Goal: Task Accomplishment & Management: Manage account settings

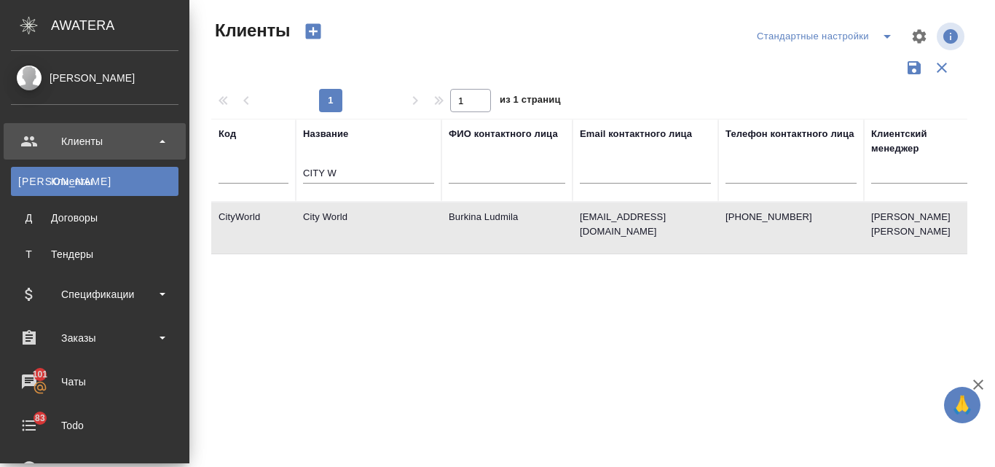
select select "RU"
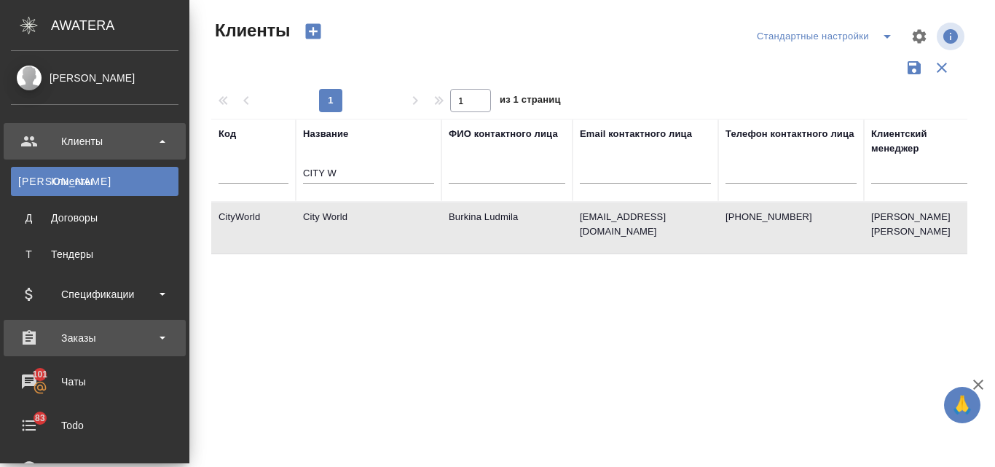
click at [99, 344] on div "Заказы" at bounding box center [95, 338] width 168 height 22
click at [66, 338] on div "Заказы" at bounding box center [95, 338] width 168 height 22
click at [68, 345] on div "Заказы" at bounding box center [95, 338] width 168 height 22
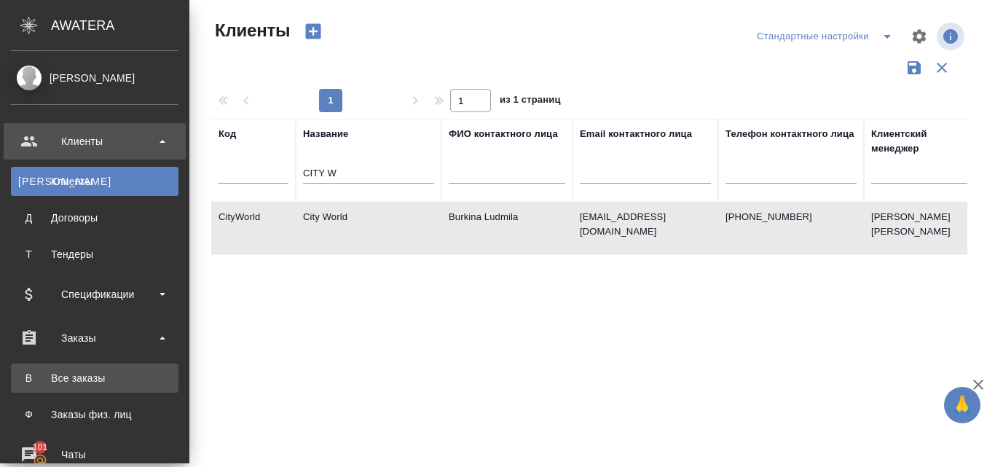
click at [46, 380] on div "Все заказы" at bounding box center [94, 378] width 153 height 15
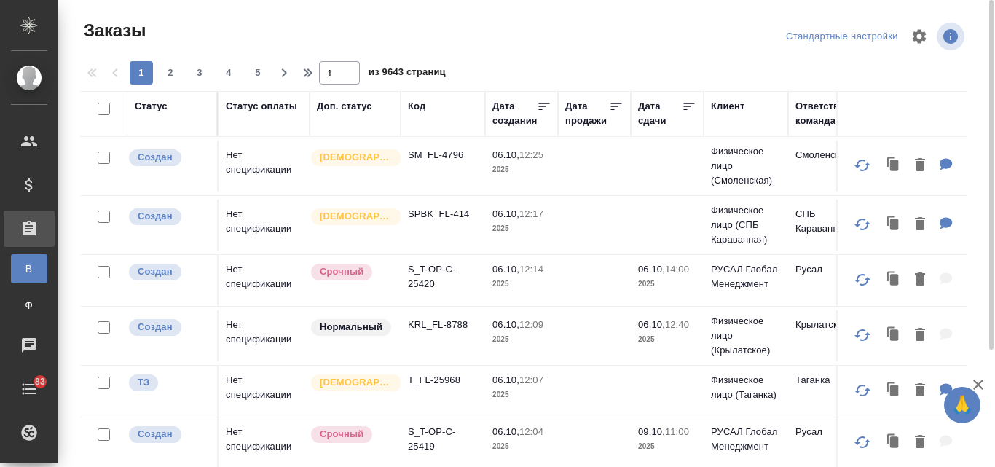
click at [413, 103] on div "Код" at bounding box center [416, 106] width 17 height 15
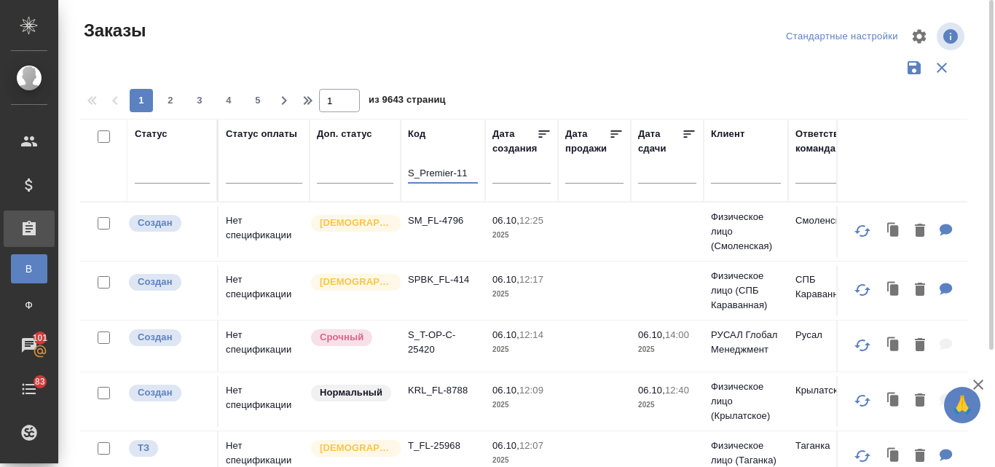
type input "S_Premier-11"
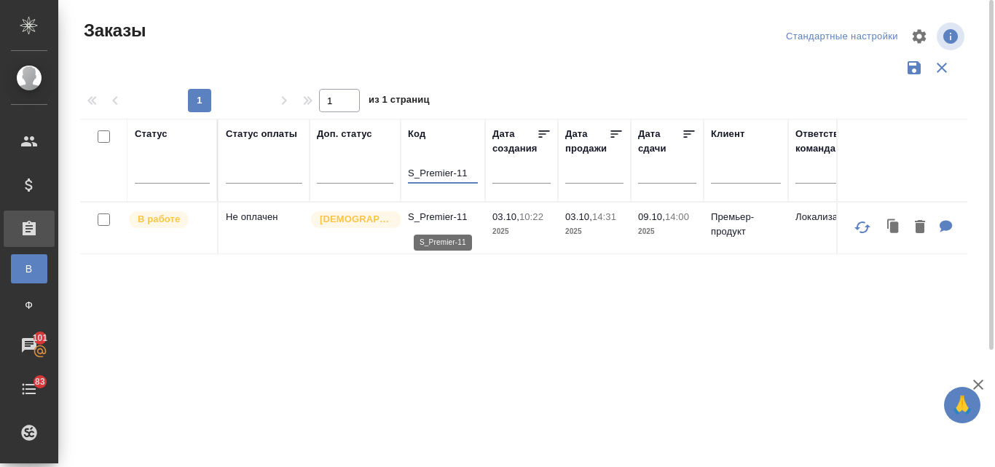
click at [460, 210] on p "S_Premier-11" at bounding box center [443, 217] width 70 height 15
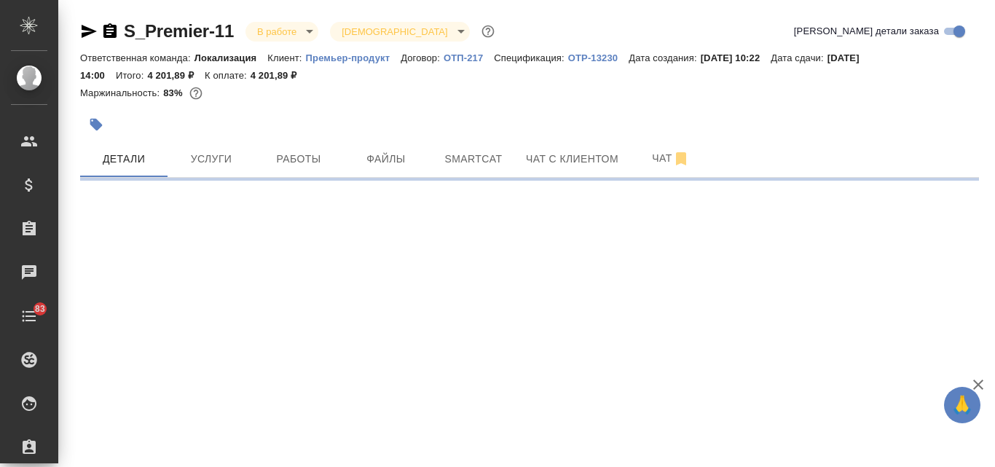
select select "RU"
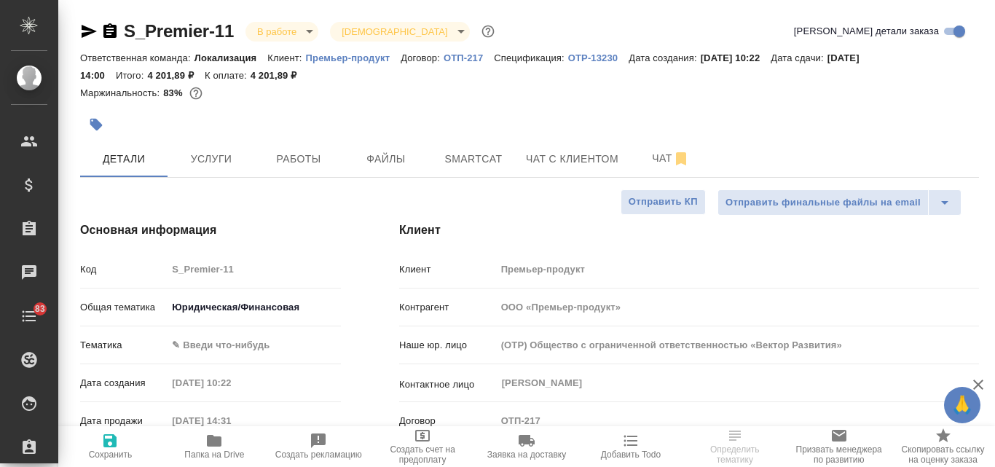
type textarea "x"
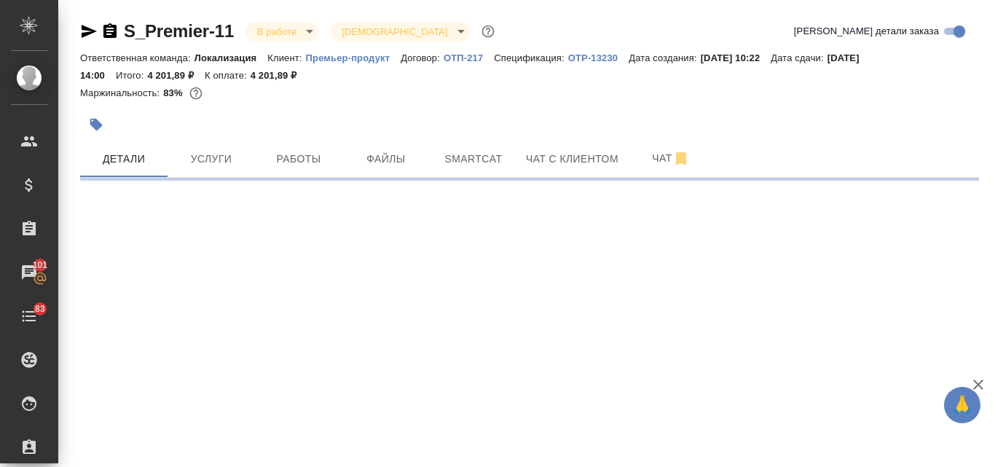
select select "RU"
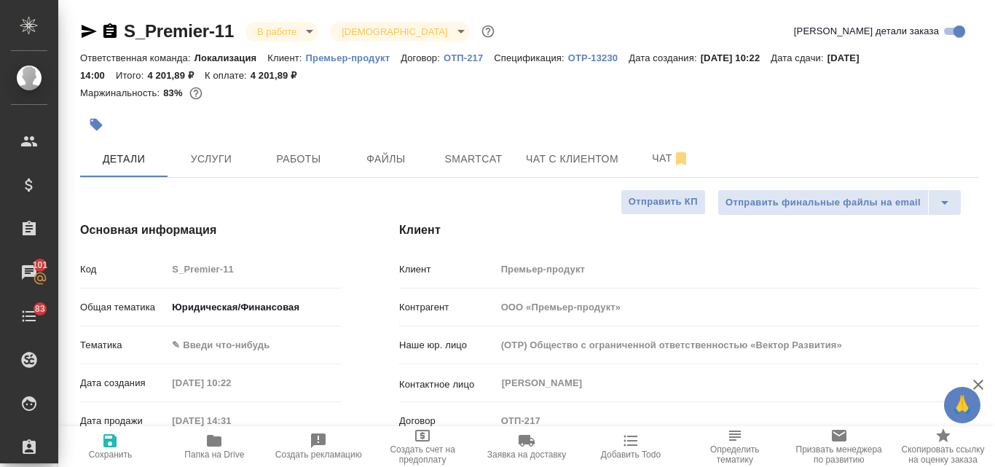
type textarea "x"
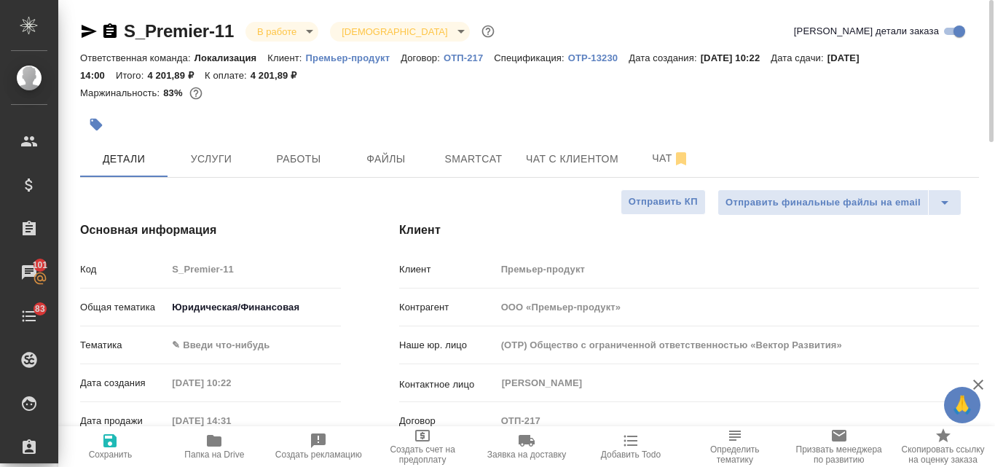
type textarea "x"
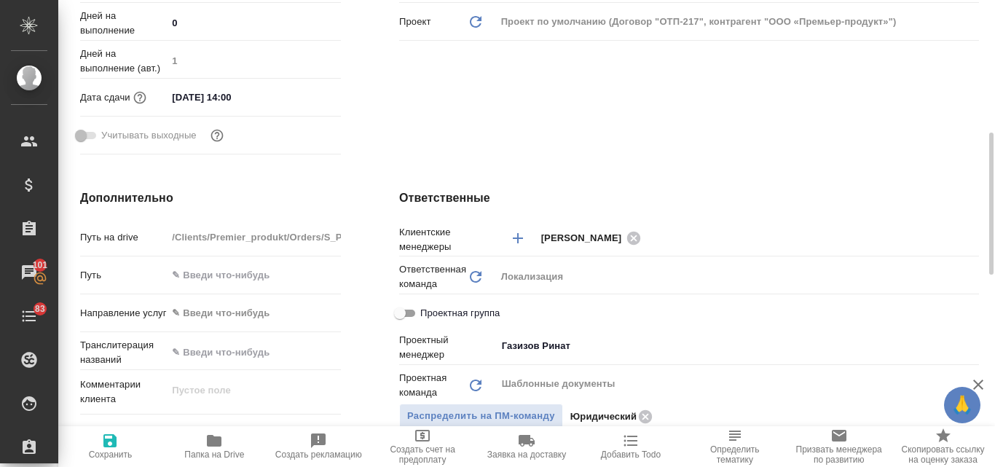
scroll to position [219, 0]
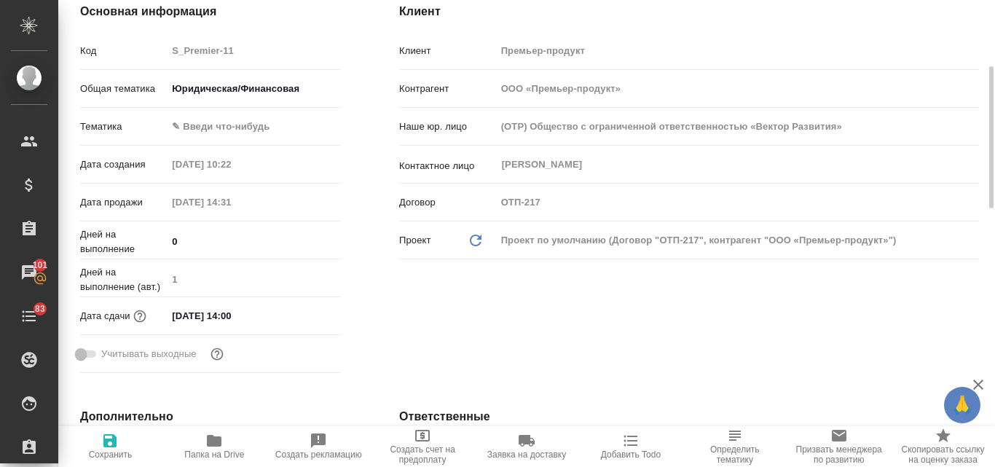
type textarea "x"
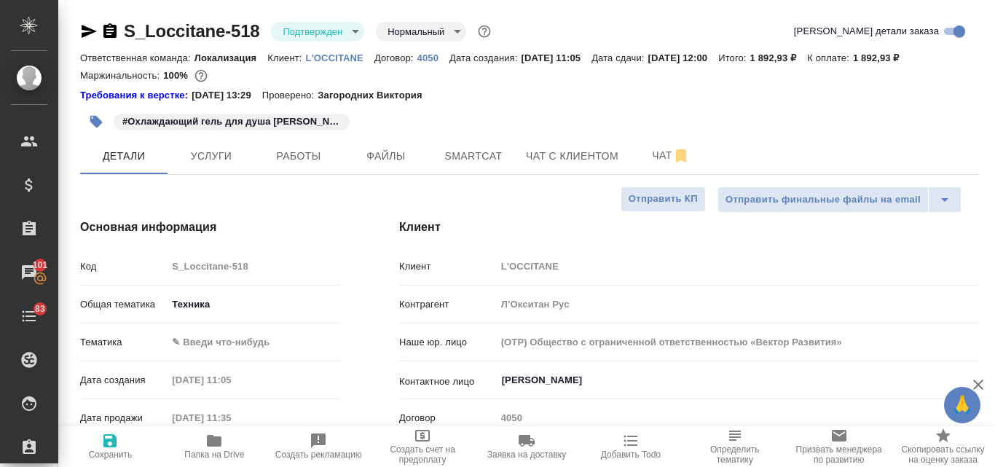
select select "RU"
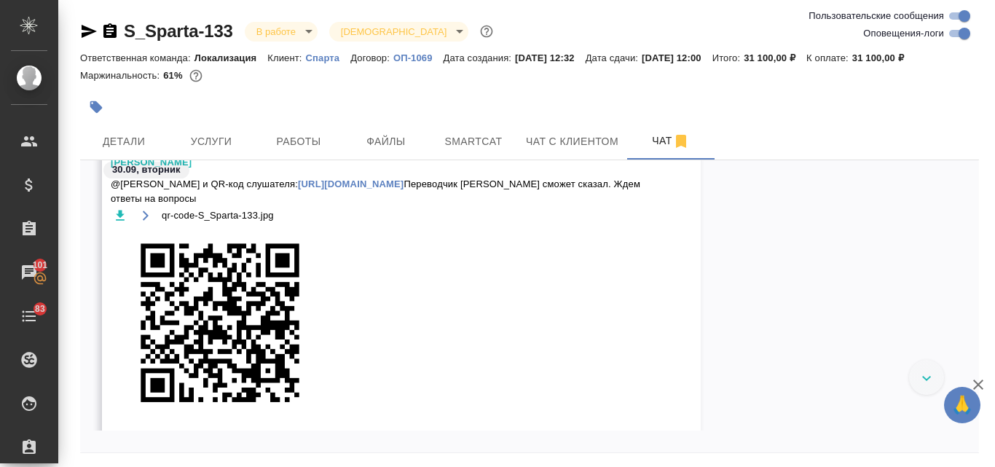
scroll to position [1460, 0]
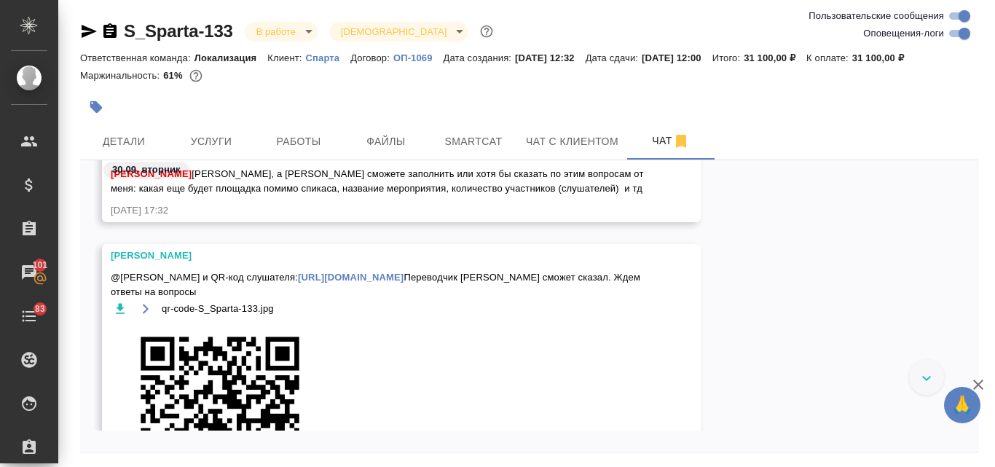
click at [122, 316] on icon "button" at bounding box center [120, 309] width 15 height 15
drag, startPoint x: 724, startPoint y: 388, endPoint x: 736, endPoint y: 358, distance: 32.3
click at [724, 388] on div "Федотова Ирина @Валяева Анна Ссылка и QR-код слушателя: https://speakus.online/…" at bounding box center [529, 408] width 899 height 329
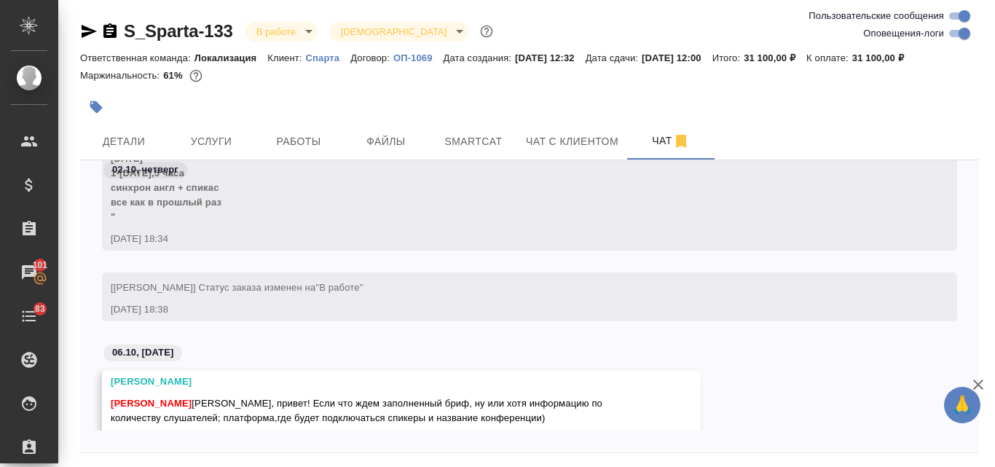
scroll to position [3281, 0]
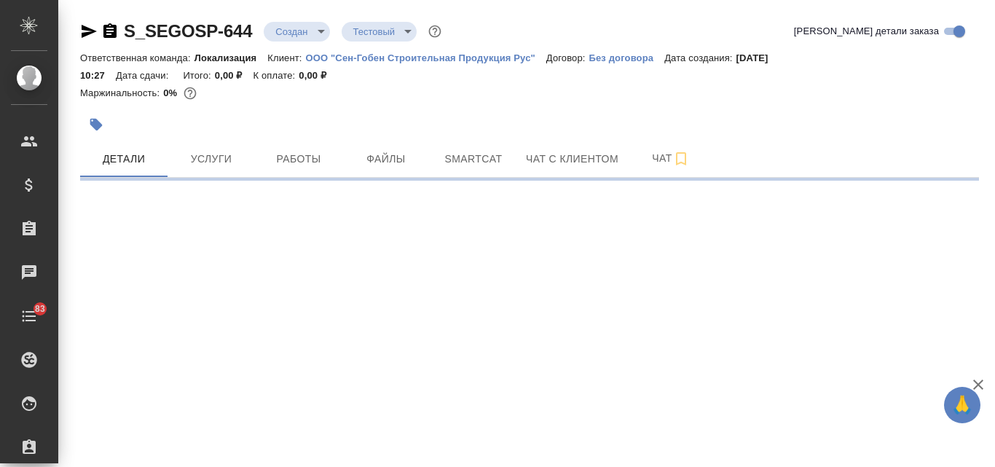
select select "RU"
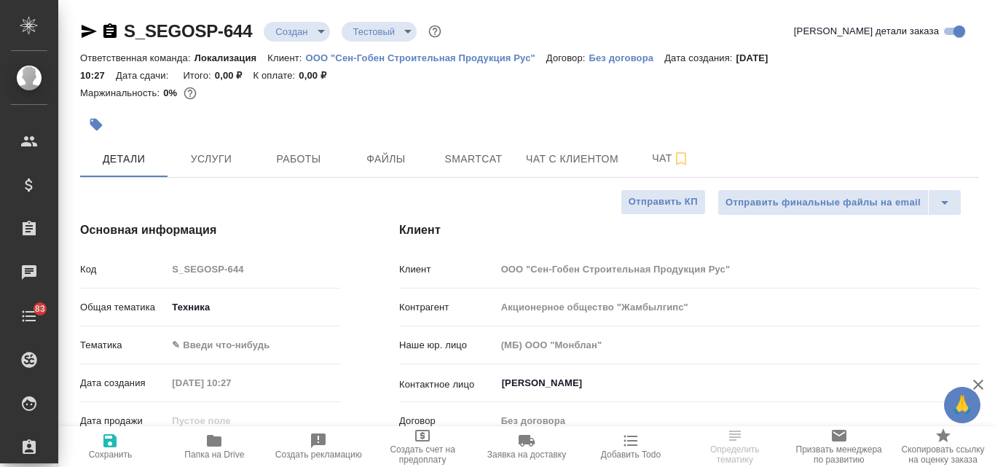
type textarea "x"
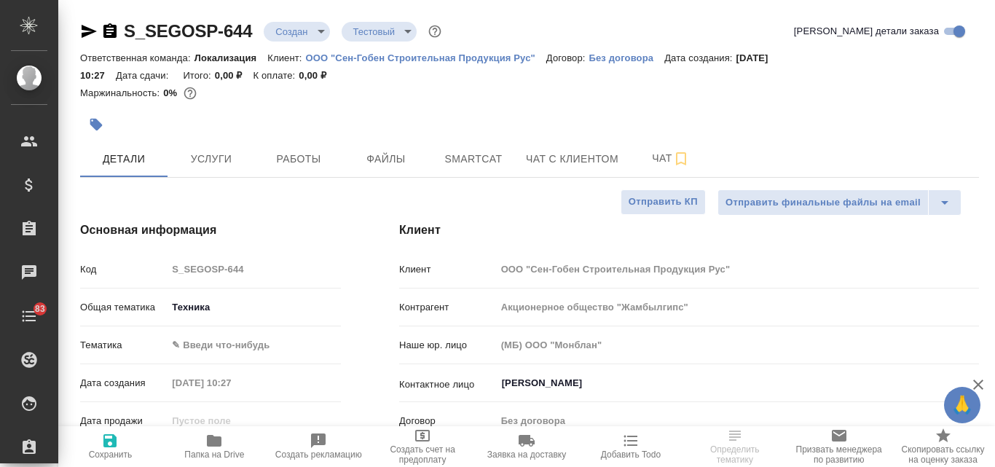
type textarea "x"
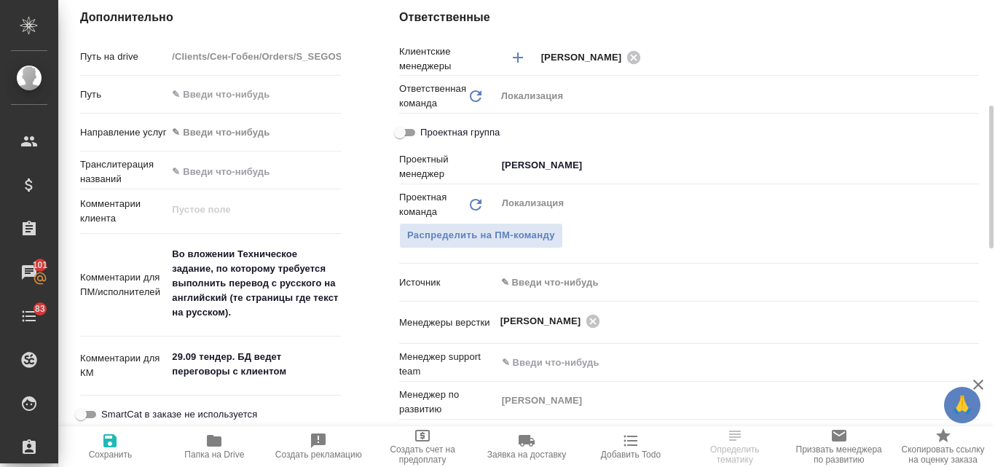
scroll to position [510, 0]
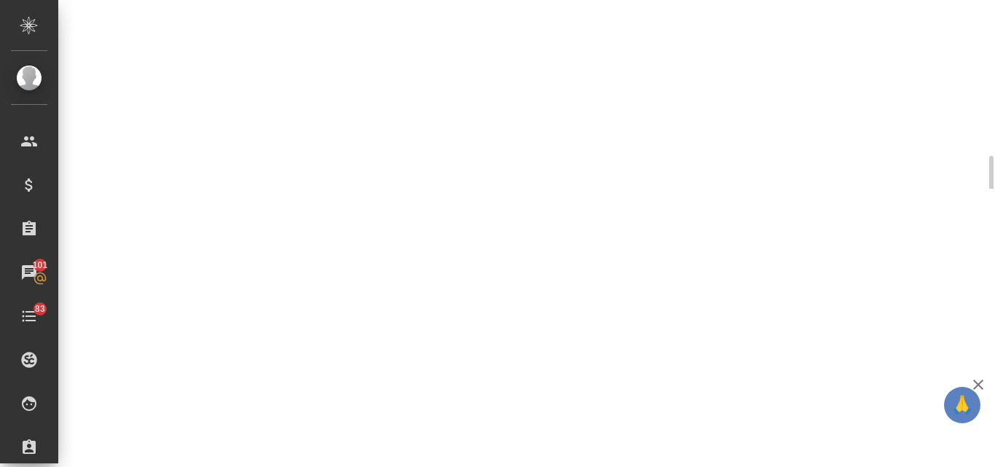
select select "RU"
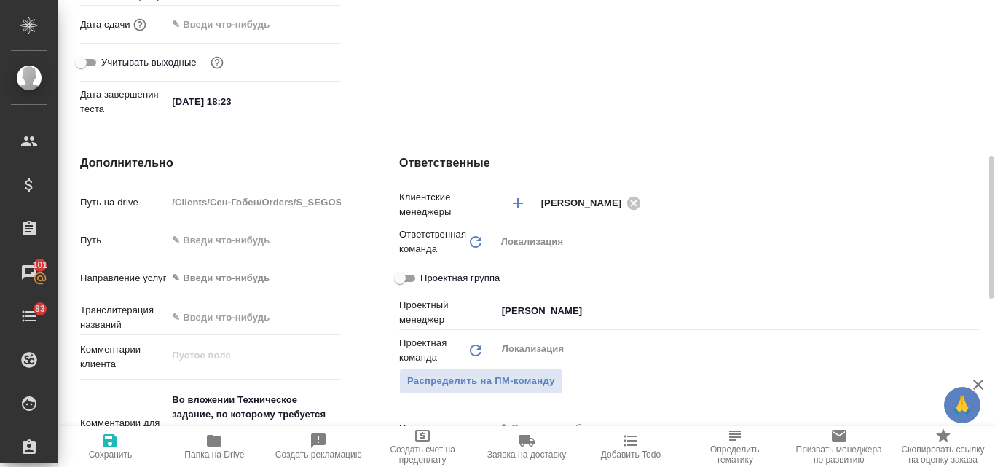
type textarea "x"
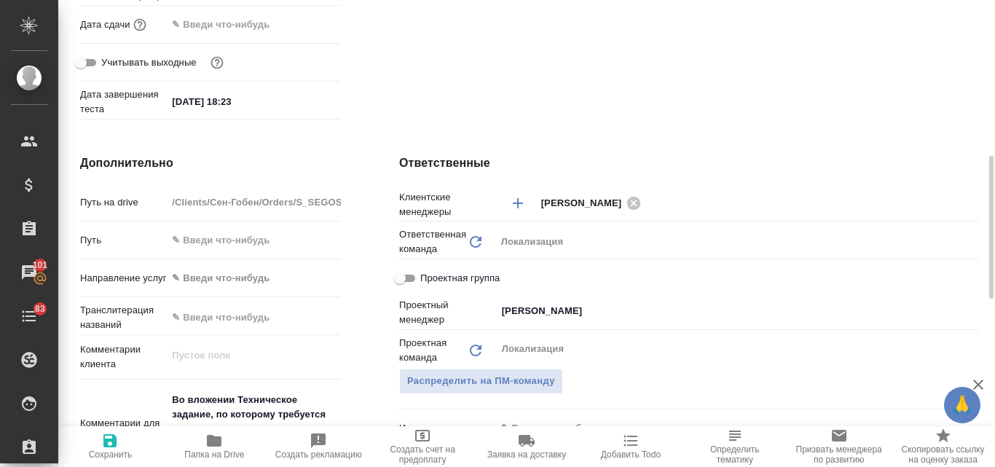
type textarea "x"
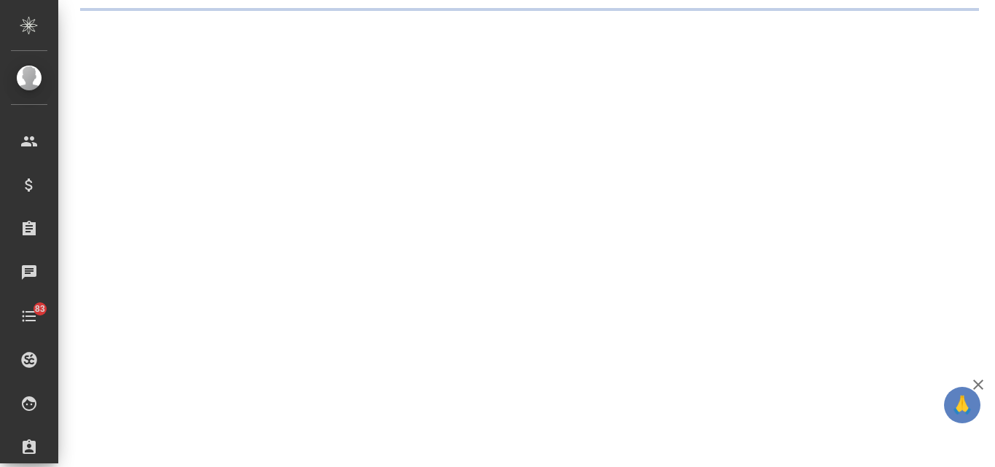
select select "RU"
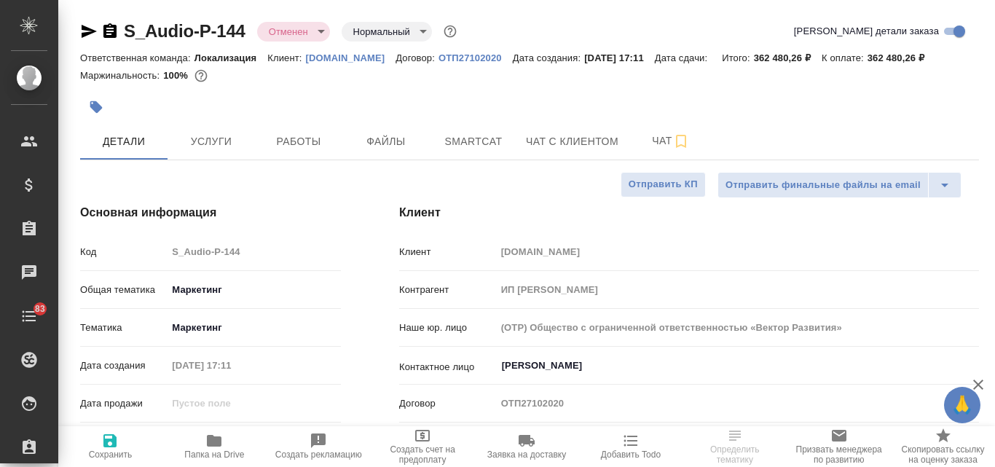
type textarea "x"
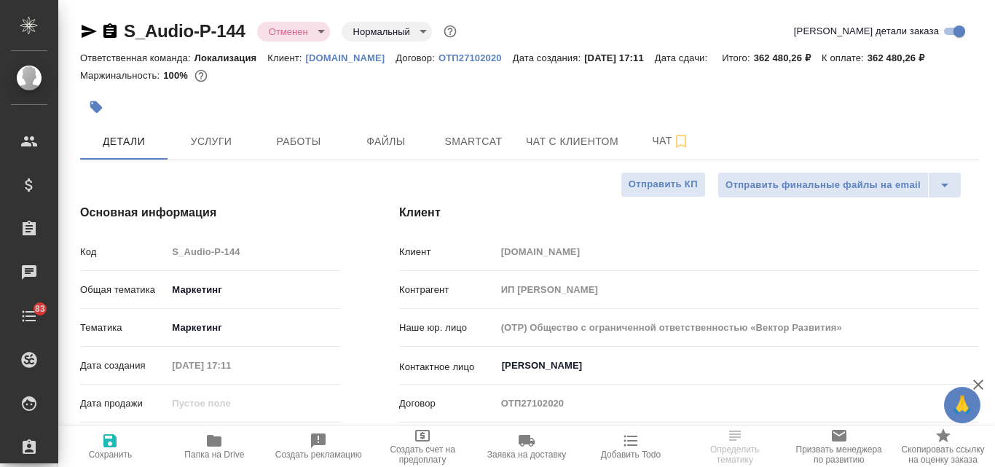
type textarea "x"
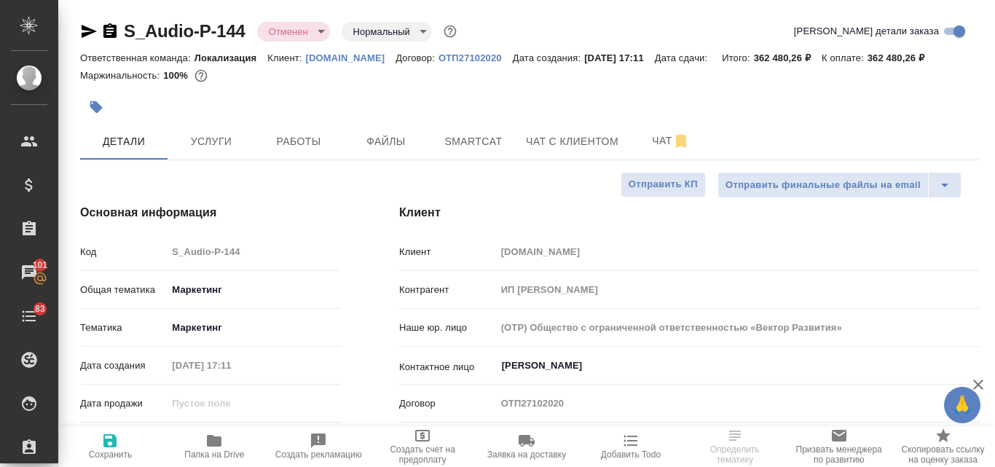
type textarea "x"
select select "RU"
type textarea "x"
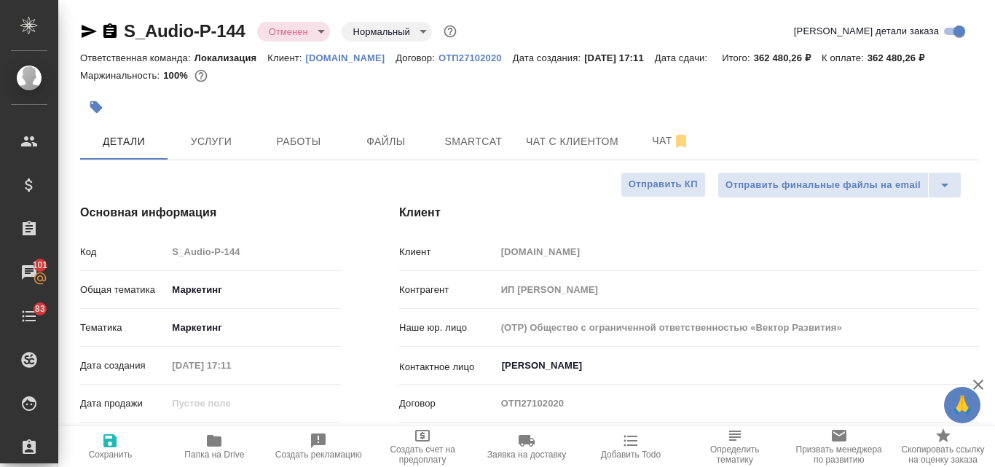
type textarea "x"
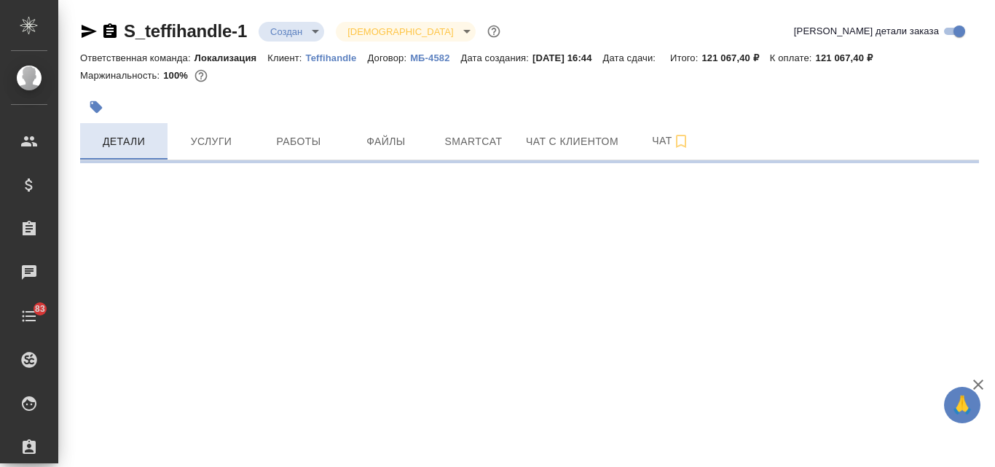
select select "RU"
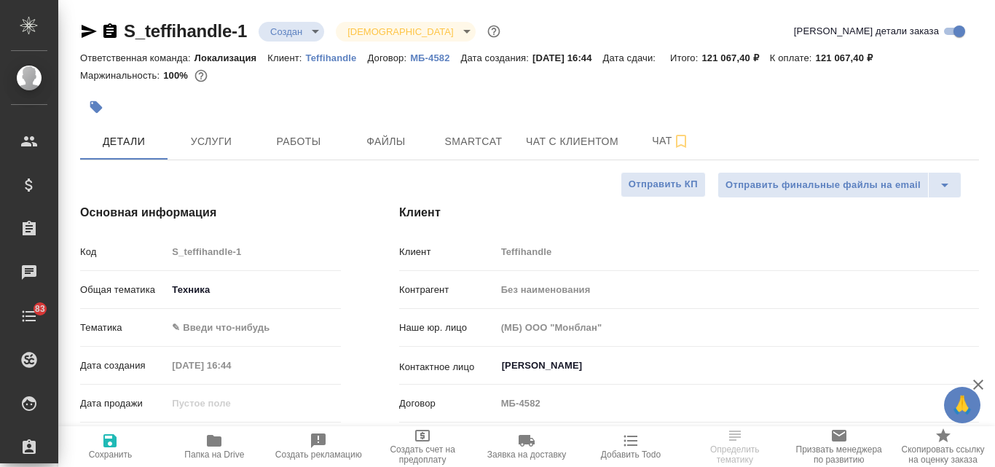
type textarea "x"
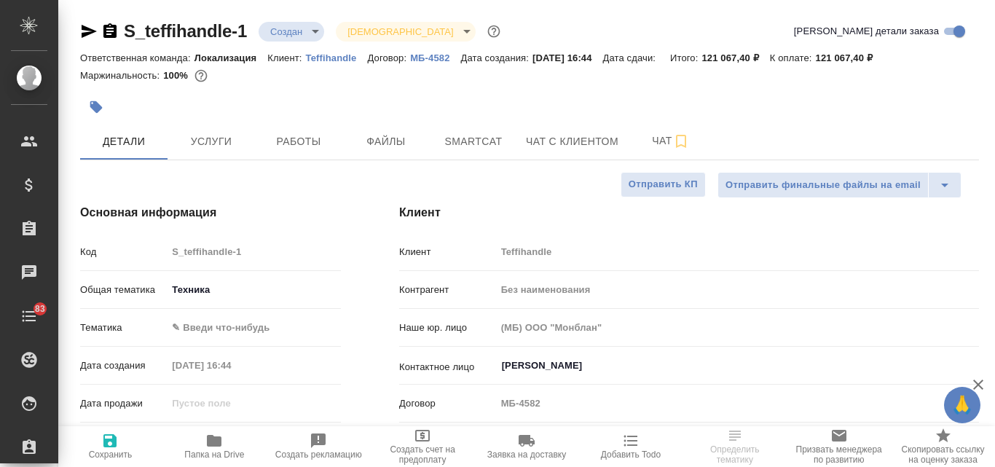
type textarea "x"
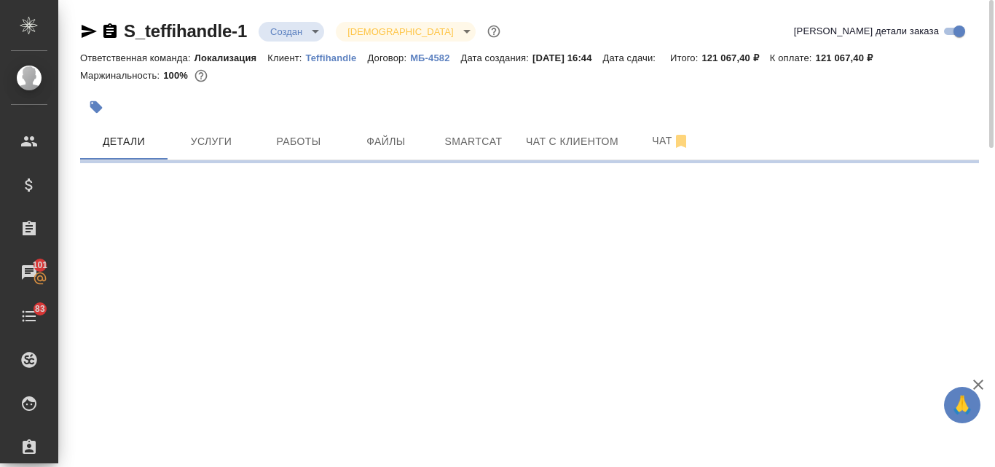
select select "RU"
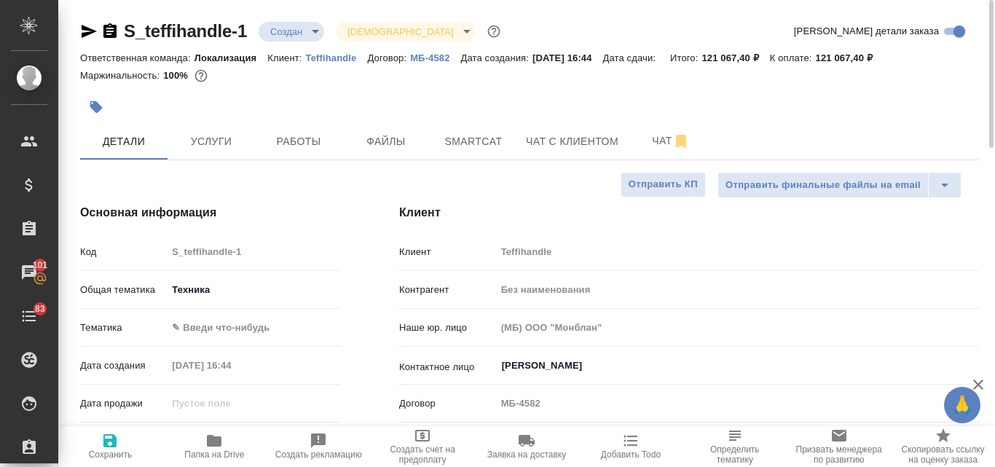
type textarea "x"
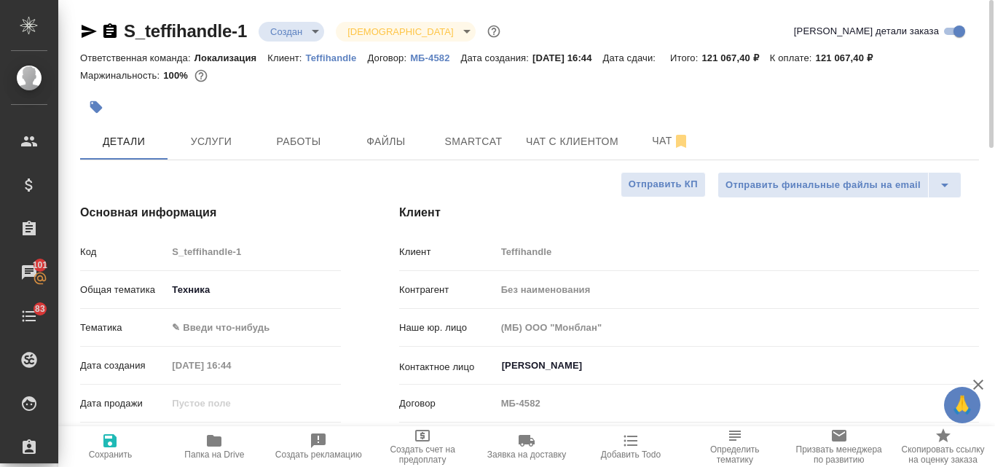
type textarea "x"
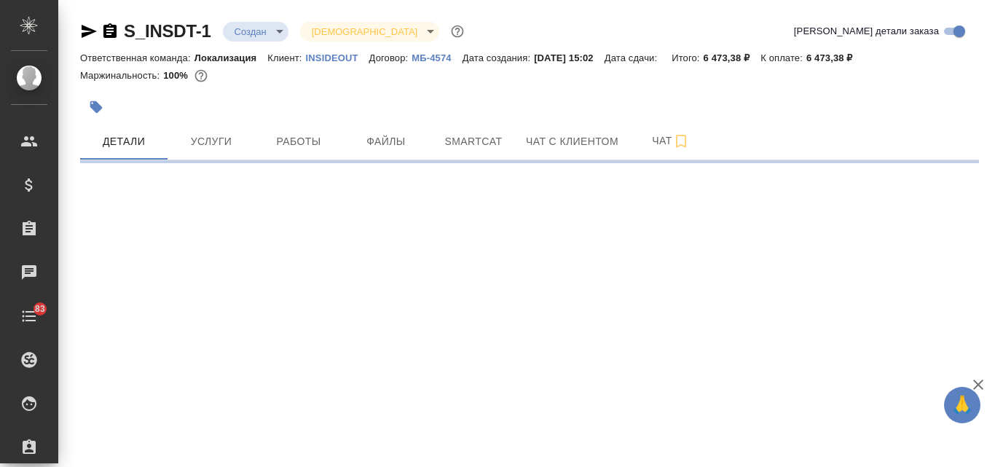
select select "RU"
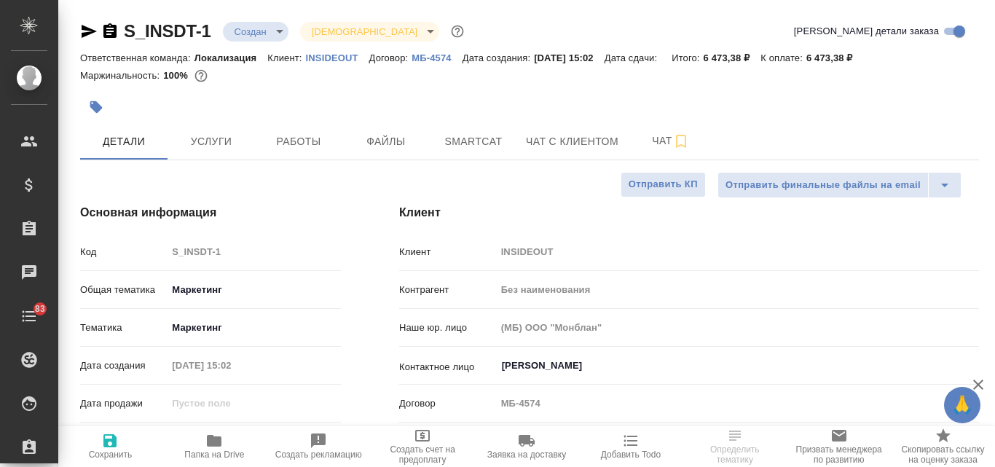
type textarea "x"
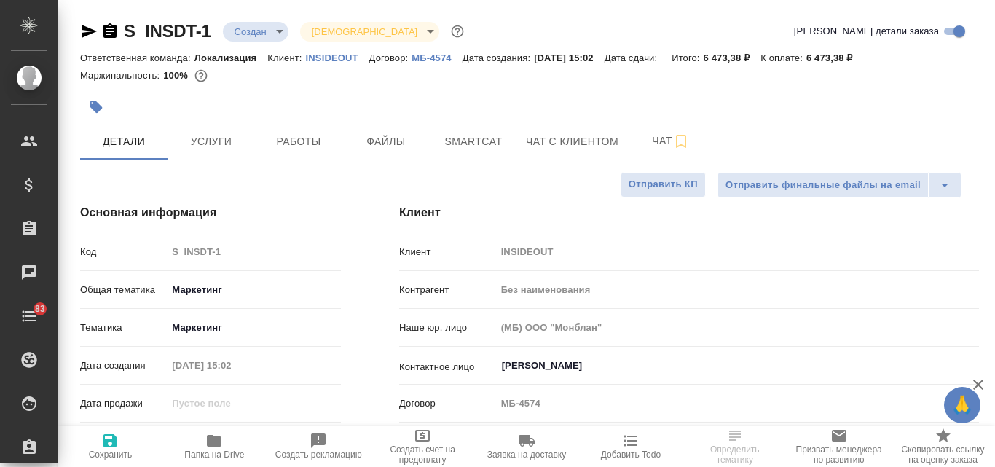
type textarea "x"
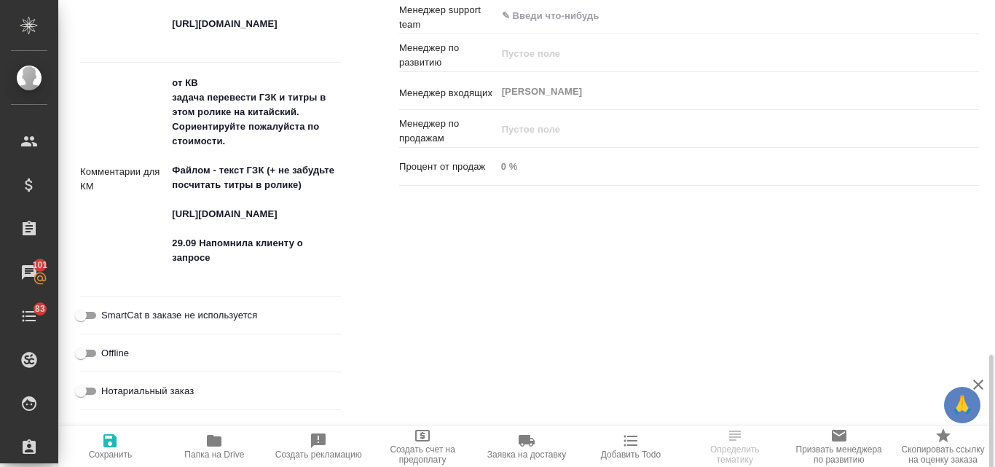
scroll to position [1020, 0]
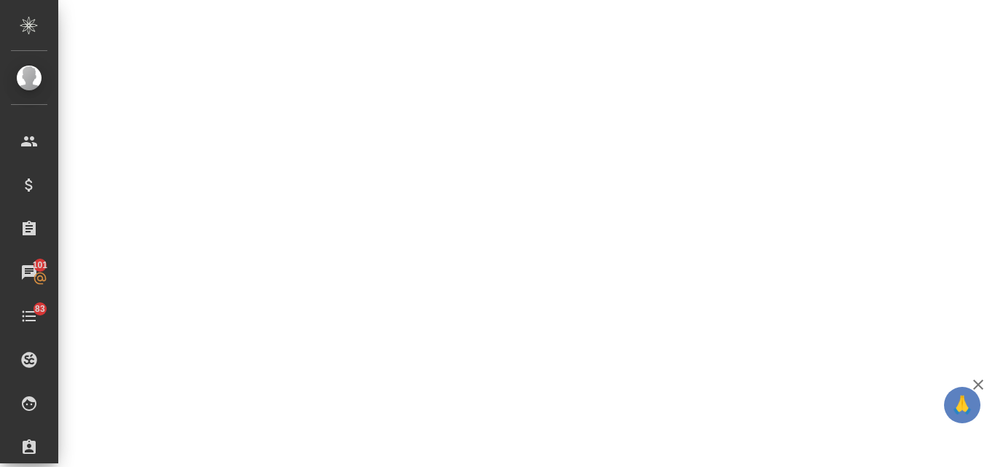
select select "RU"
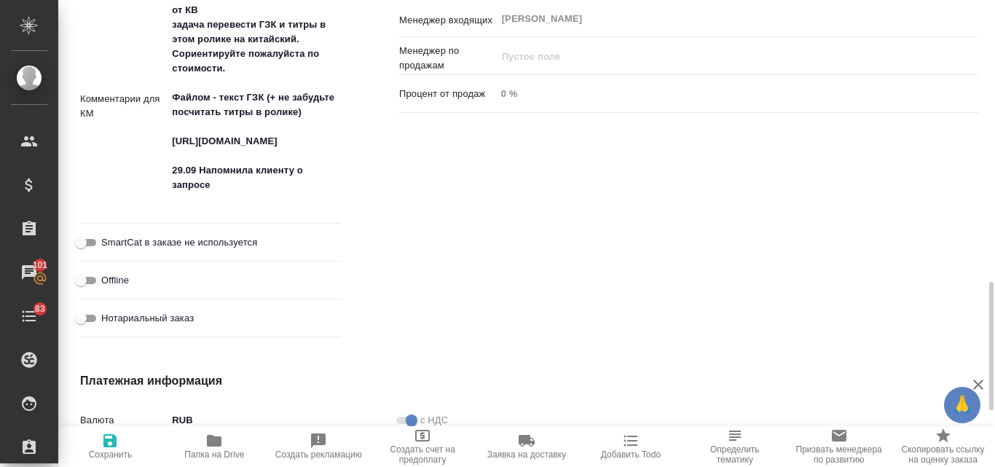
type textarea "x"
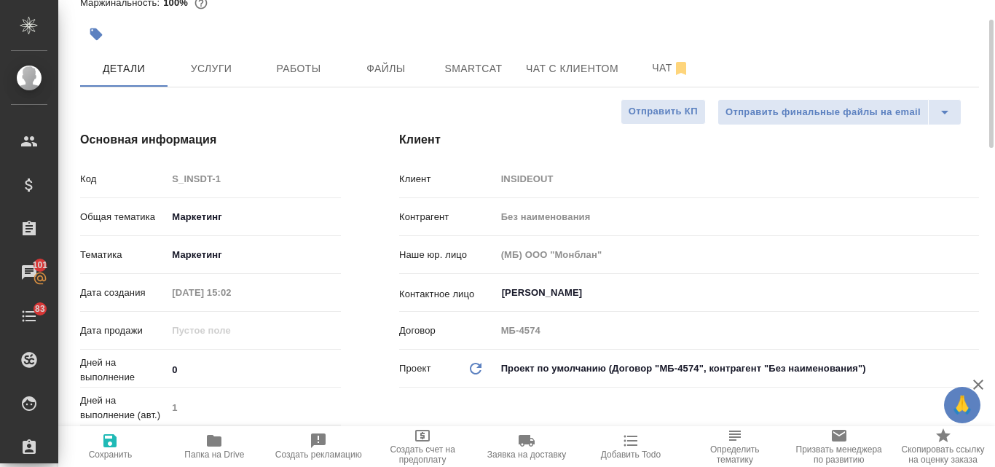
scroll to position [0, 0]
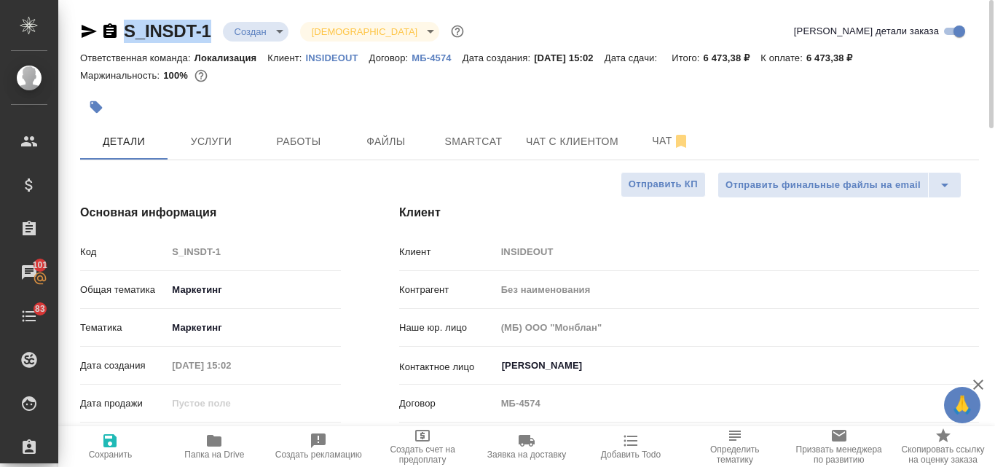
drag, startPoint x: 215, startPoint y: 31, endPoint x: 127, endPoint y: 28, distance: 88.2
click at [127, 28] on div "S_INSDT-1 Создан new [DEMOGRAPHIC_DATA] holyTrinity" at bounding box center [273, 31] width 387 height 23
copy link "S_INSDT-1"
type textarea "x"
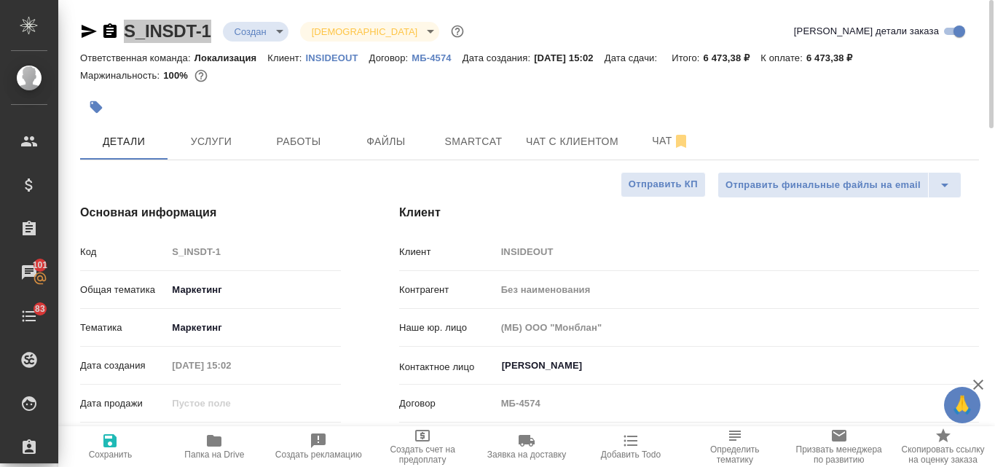
type textarea "x"
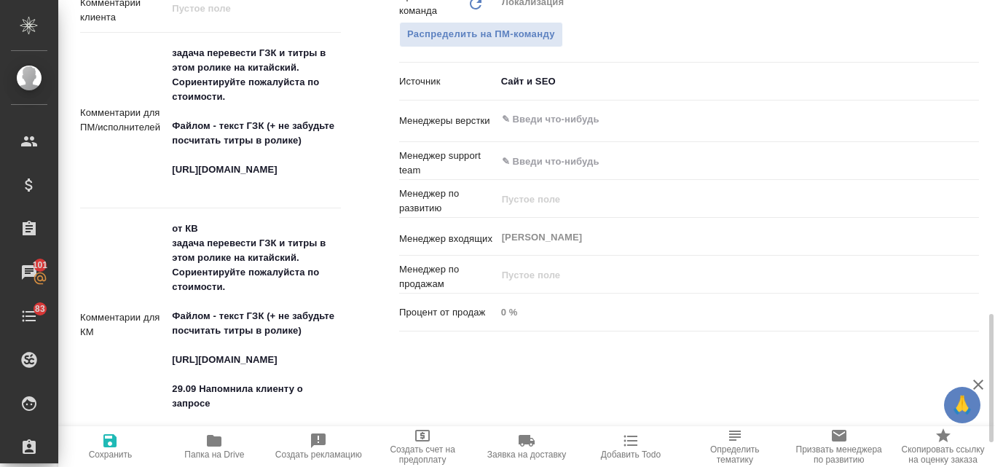
scroll to position [1020, 0]
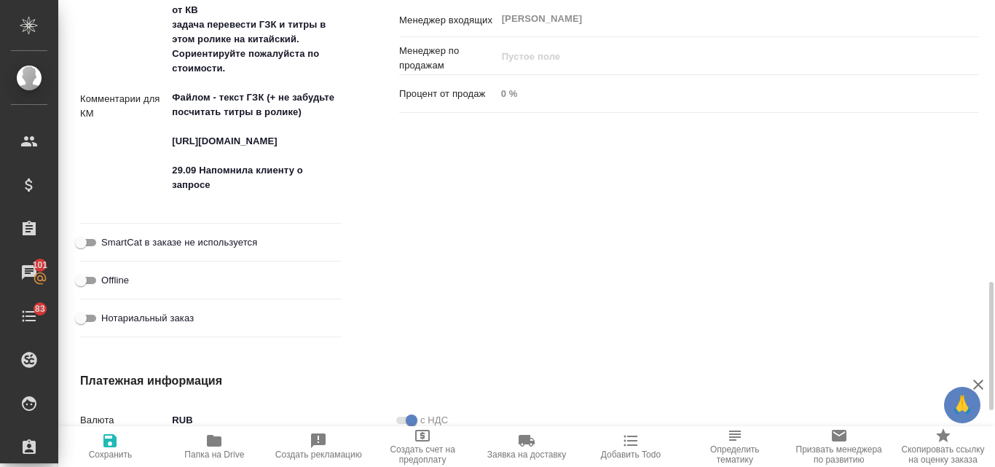
type textarea "x"
drag, startPoint x: 204, startPoint y: 161, endPoint x: 175, endPoint y: 9, distance: 155.0
click at [175, 9] on textarea "от КВ задача перевести ГЗК и титры в этом ролике на китайский. Сориентируйте по…" at bounding box center [254, 106] width 173 height 214
type textarea "29.09 Напомнила клиенту о запросе"
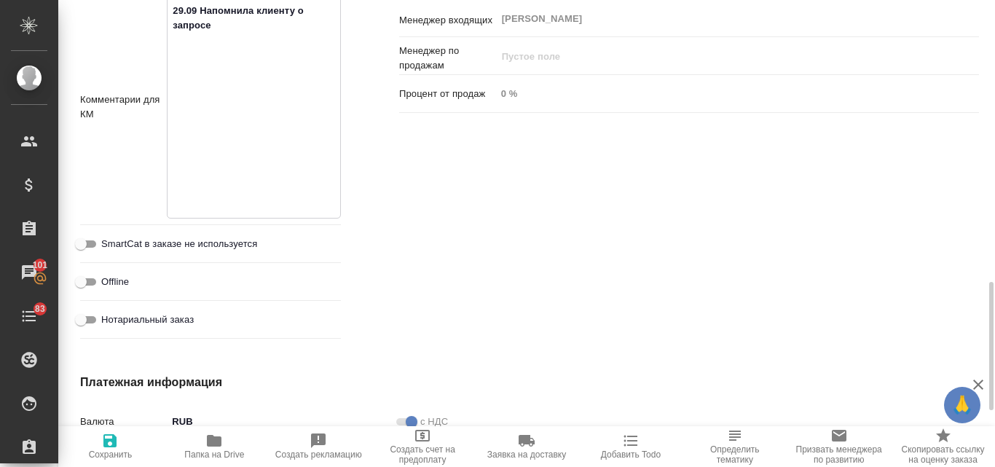
type textarea "x"
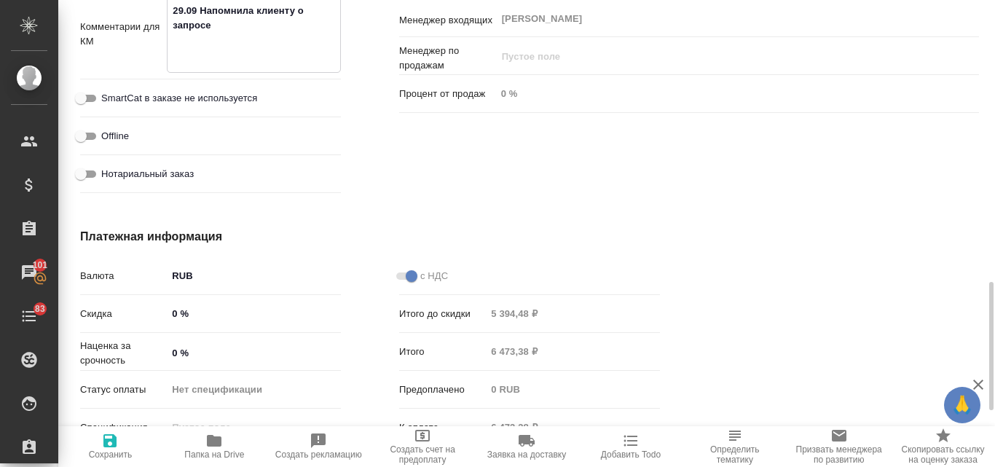
click at [218, 55] on textarea "29.09 Напомнила клиенту о запросе" at bounding box center [254, 33] width 173 height 68
type textarea "x"
type textarea "29.09 Напомнила клиенту о запросе"
type textarea "x"
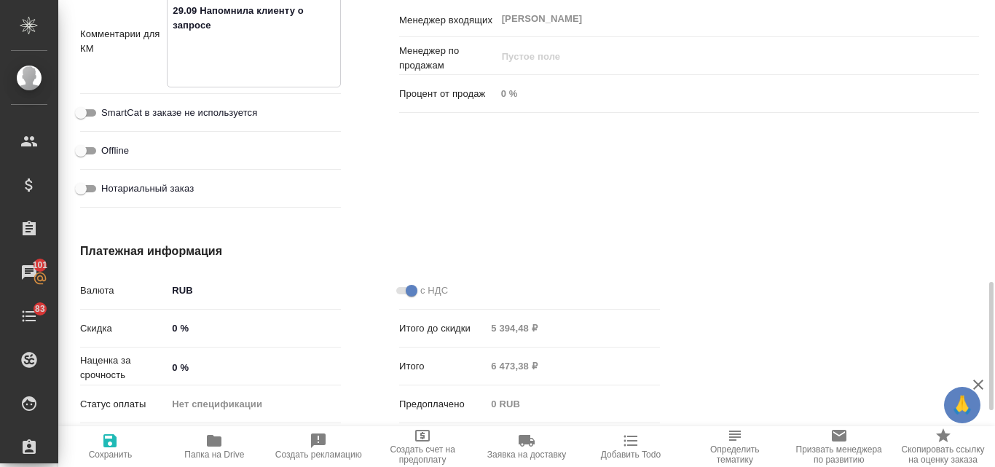
type textarea "29.09 Напомнила клиенту о запросе"
type textarea "x"
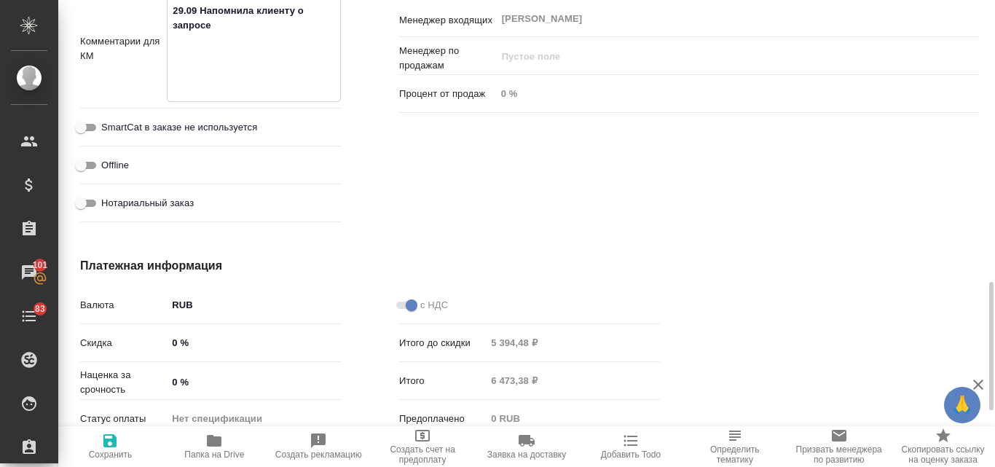
type textarea "29.09 Напомнила клиенту о запросе 0"
type textarea "x"
type textarea "29.09 Напомнила клиенту о запросе 06"
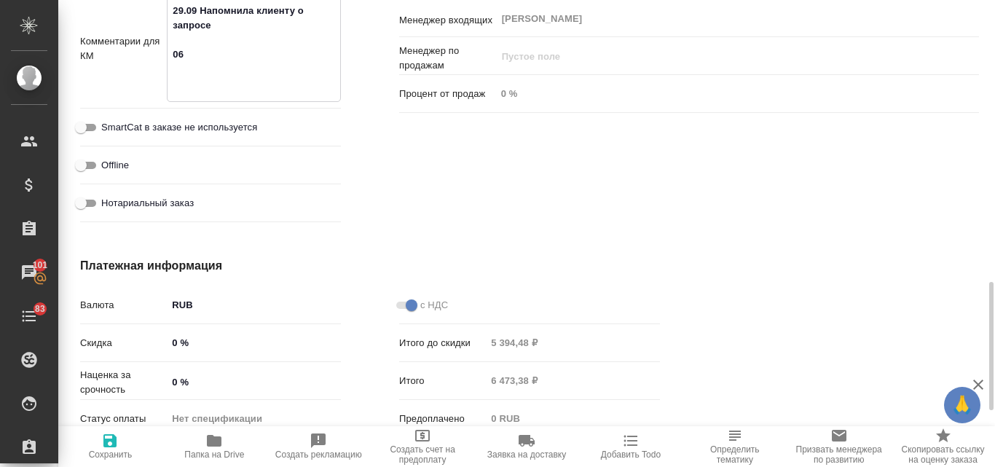
type textarea "x"
type textarea "29.09 Напомнила клиенту о запросе 06."
type textarea "x"
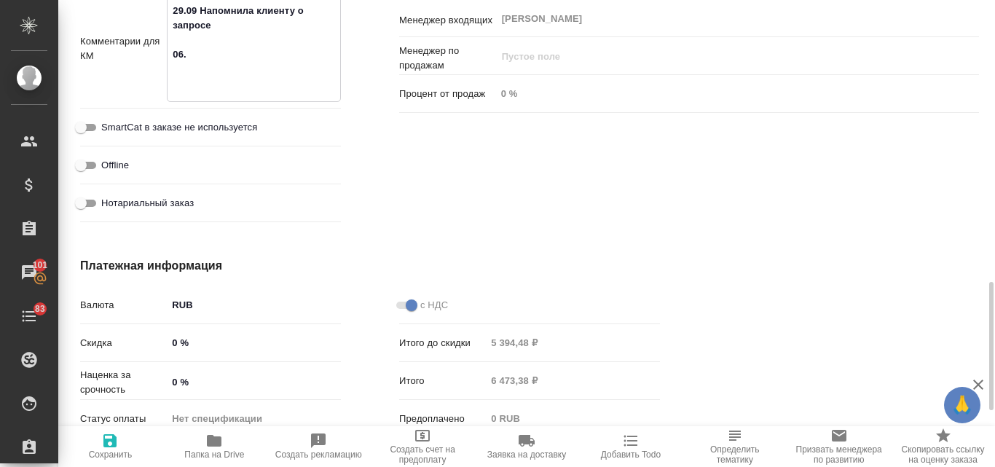
type textarea "x"
type textarea "29.09 Напомнила клиенту о запросе 06.1"
type textarea "x"
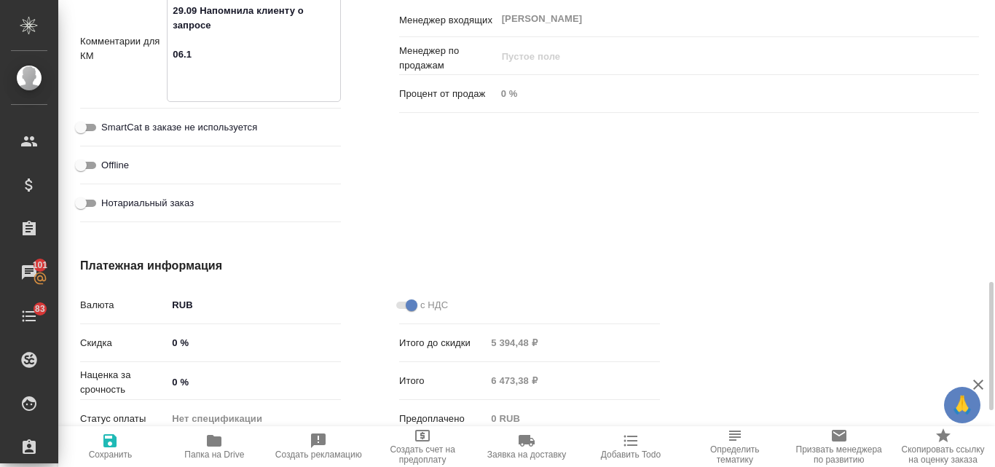
type textarea "x"
type textarea "29.09 Напомнила клиенту о запросе 06.10"
type textarea "x"
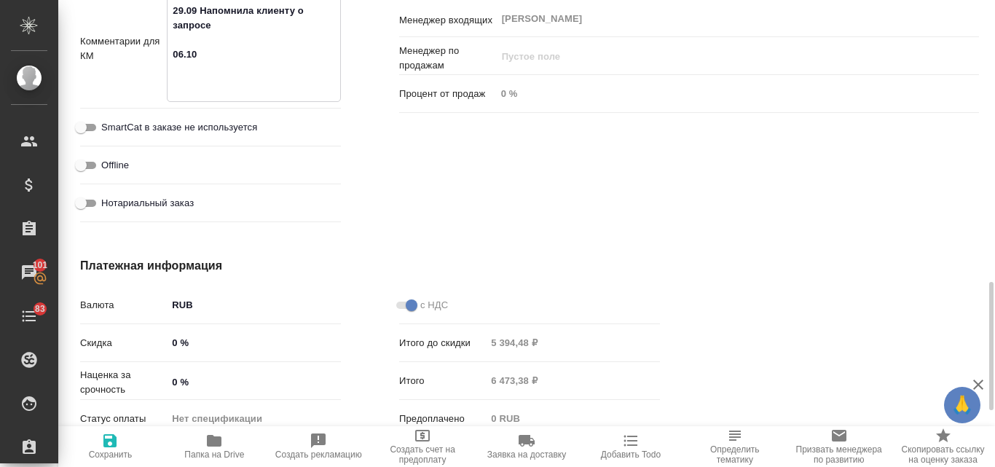
type textarea "29.09 Напомнила клиенту о запросе 06.10"
type textarea "x"
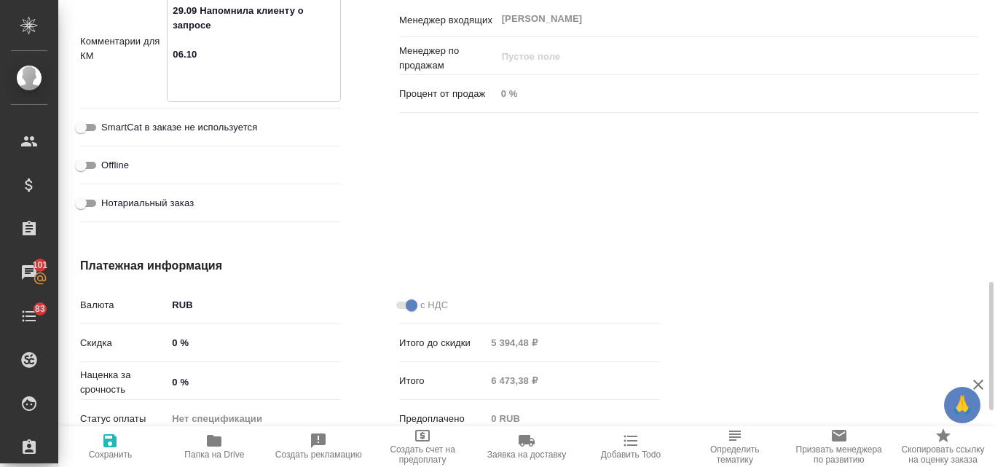
type textarea "x"
type textarea "29.09 Напомнила клиенту о запросе 06.10 Н"
type textarea "x"
type textarea "29.09 Напомнила клиенту о запросе 06.10 На"
type textarea "x"
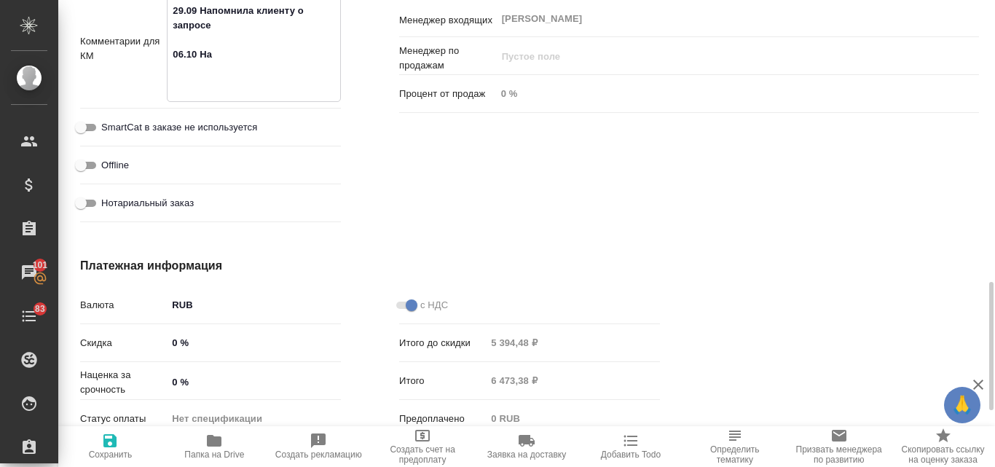
type textarea "x"
type textarea "29.09 Напомнила клиенту о запросе 06.10 Нап"
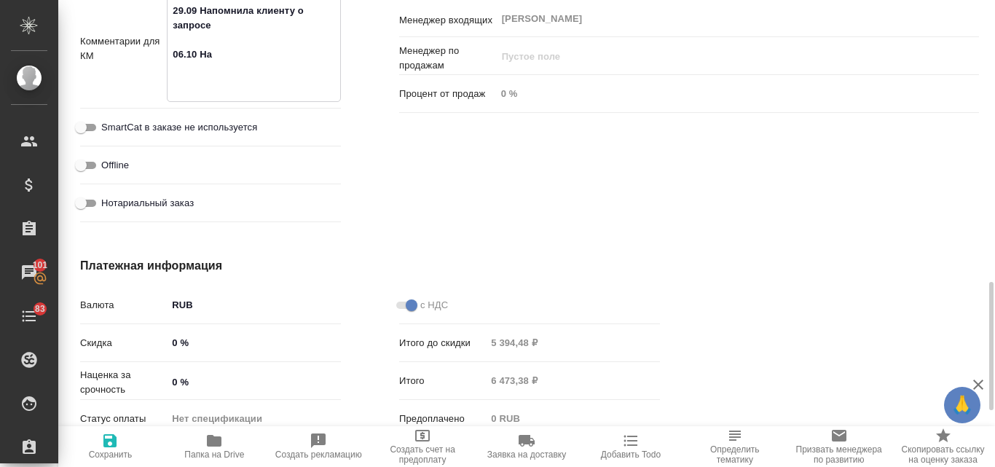
type textarea "x"
type textarea "29.09 Напомнила клиенту о запросе 06.10 Напи"
type textarea "x"
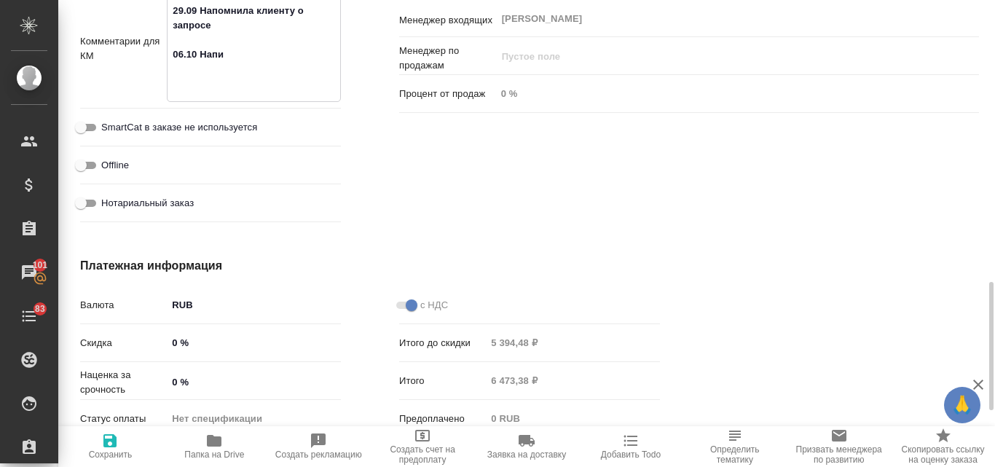
type textarea "x"
type textarea "29.09 Напомнила клиенту о запросе 06.10 Напис"
type textarea "x"
type textarea "29.09 Напомнила клиенту о запросе 06.10 Написа"
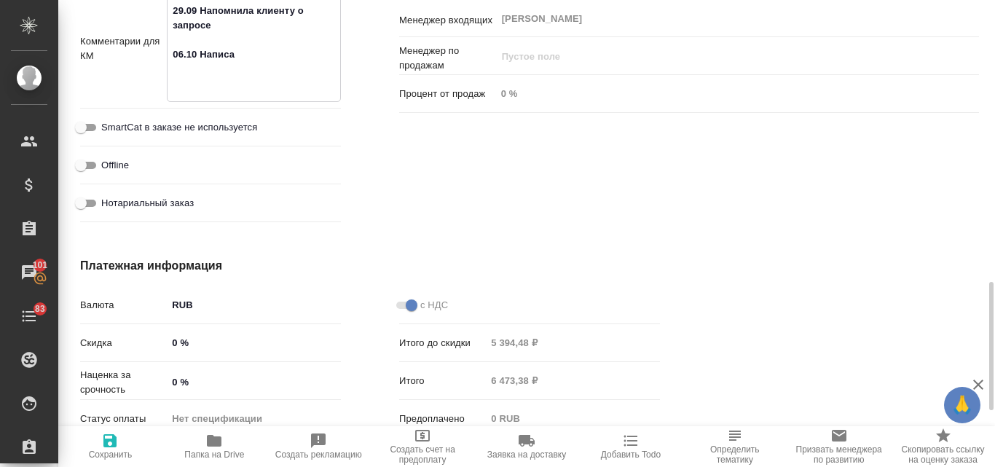
type textarea "x"
type textarea "29.09 Напомнила клиенту о запросе 06.10 Написал"
type textarea "x"
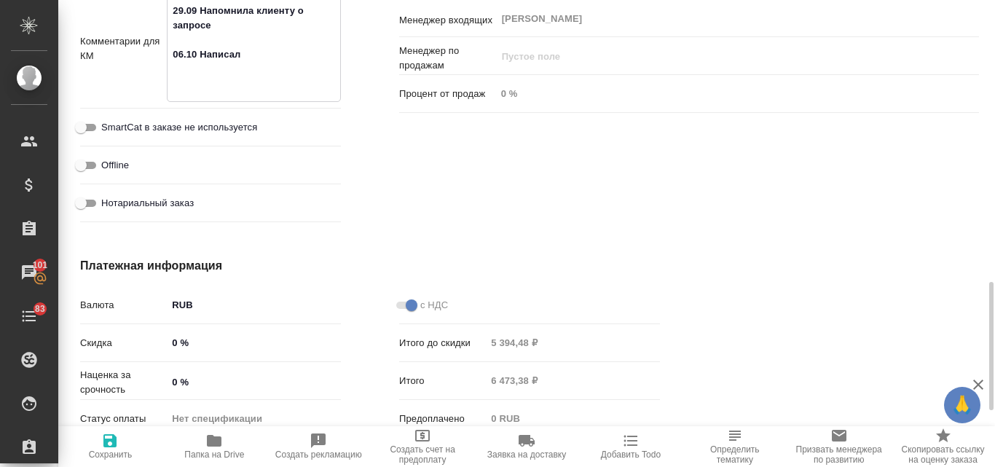
type textarea "x"
type textarea "29.09 Напомнила клиенту о запросе 06.10 Написала"
type textarea "x"
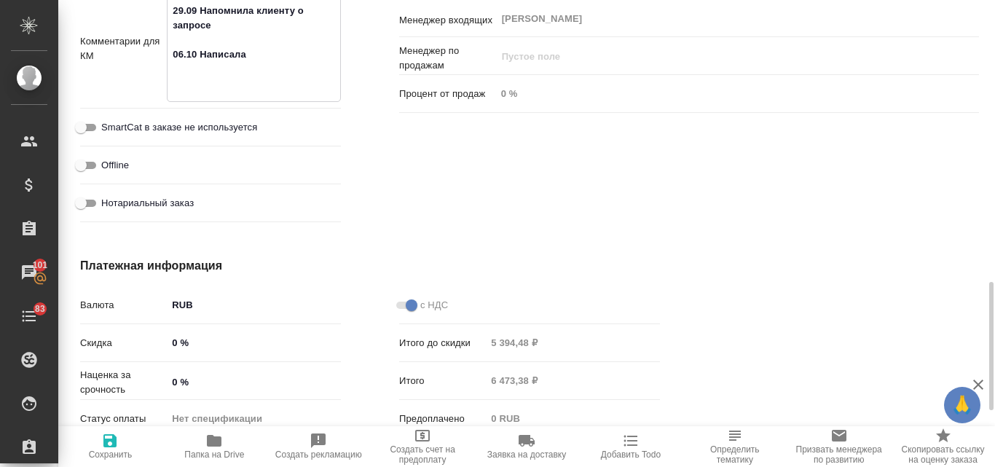
type textarea "x"
type textarea "29.09 Напомнила клиенту о запросе 06.10 Написала"
type textarea "x"
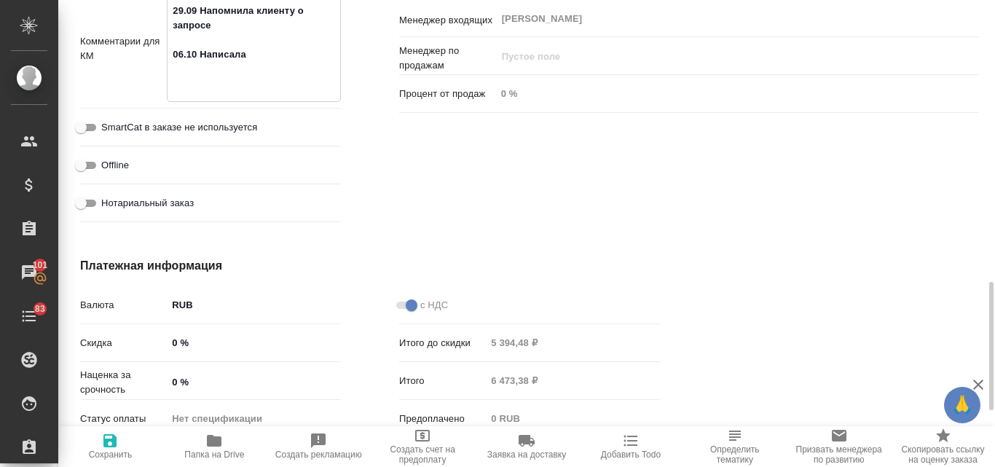
type textarea "x"
type textarea "29.09 Напомнила клиенту о запросе 06.10 Написала к"
type textarea "x"
type textarea "29.09 Напомнила клиенту о запросе 06.10 Написала кл"
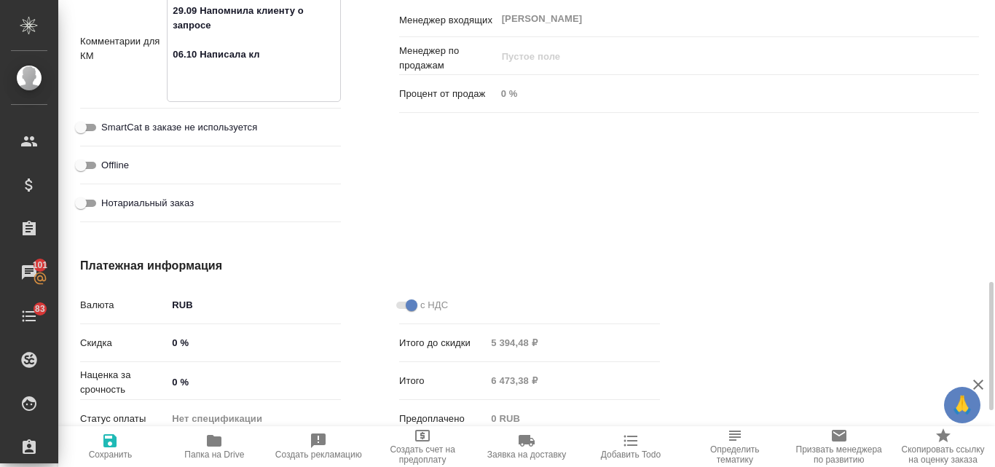
type textarea "x"
type textarea "29.09 Напомнила клиенту о запросе 06.10 Написала кли"
type textarea "x"
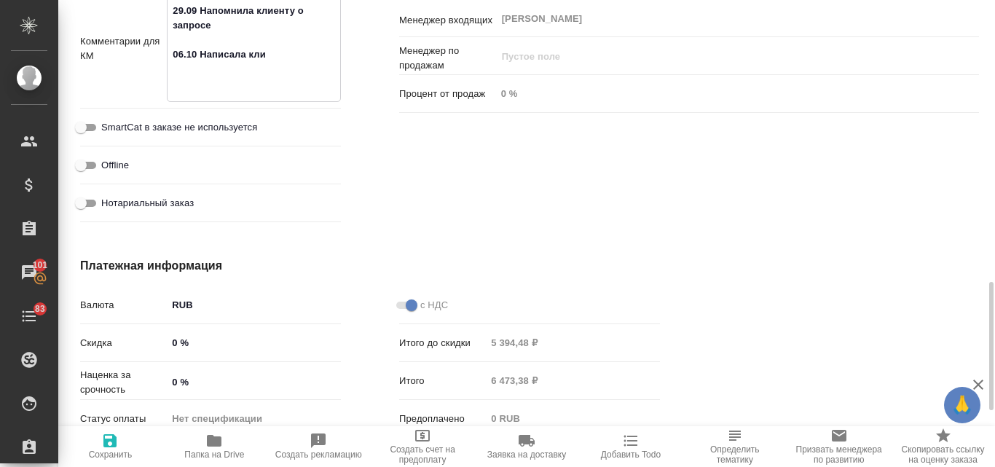
type textarea "x"
type textarea "29.09 Напомнила клиенту о запросе 06.10 Написала клие"
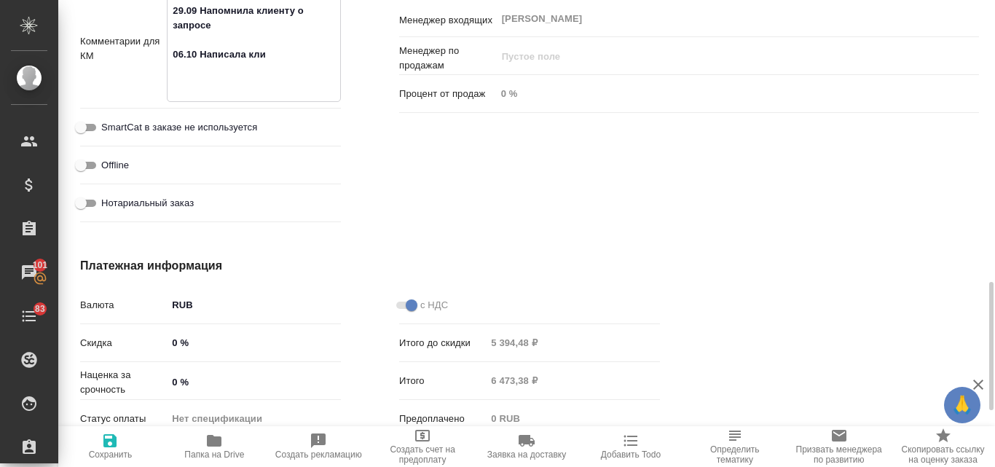
type textarea "x"
type textarea "29.09 Напомнила клиенту о запросе 06.10 Написала клиен"
type textarea "x"
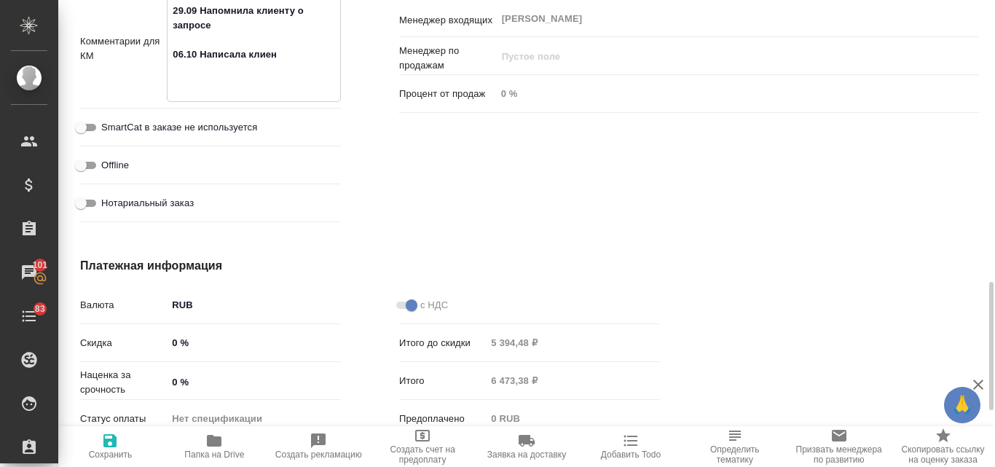
type textarea "29.09 Напомнила клиенту о запросе 06.10 Написала клиент"
type textarea "x"
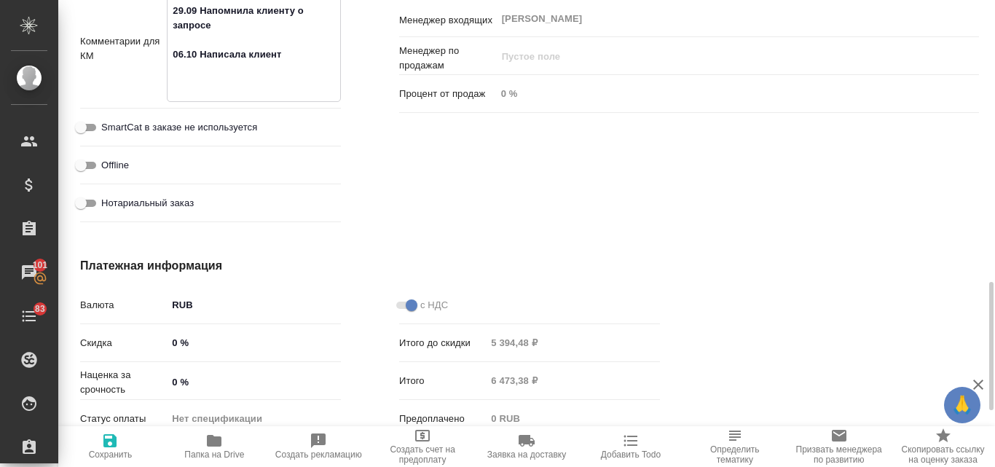
type textarea "x"
type textarea "29.09 Напомнила клиенту о запросе 06.10 Написала клиенту"
type textarea "x"
type textarea "29.09 Напомнила клиенту о запросе 06.10 Написала клиенту"
type textarea "x"
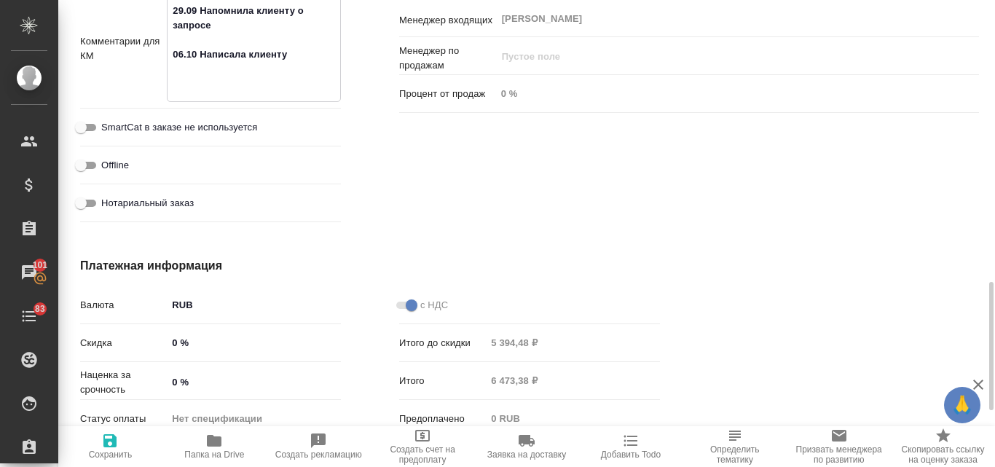
type textarea "x"
type textarea "29.09 Напомнила клиенту о запросе 06.10 Написала клиенту н"
type textarea "x"
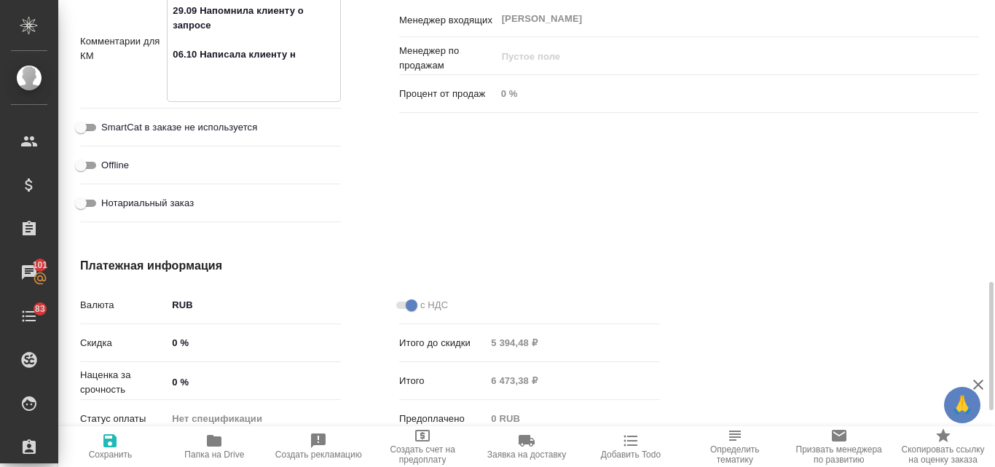
type textarea "x"
type textarea "29.09 Напомнила клиенту о запросе 06.10 Написала клиенту на"
type textarea "x"
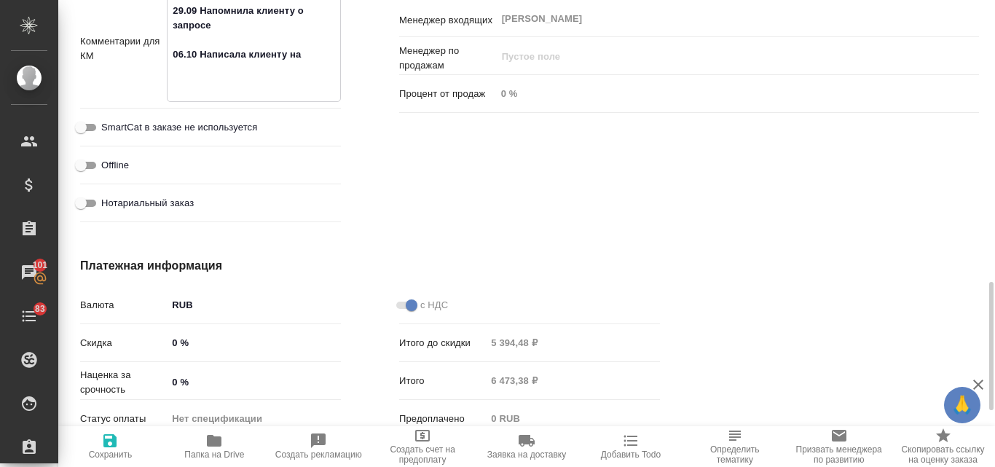
type textarea "29.09 Напомнила клиенту о запросе 06.10 Написала клиенту нап"
type textarea "x"
type textarea "29.09 Напомнила клиенту о запросе 06.10 Написала клиенту напо"
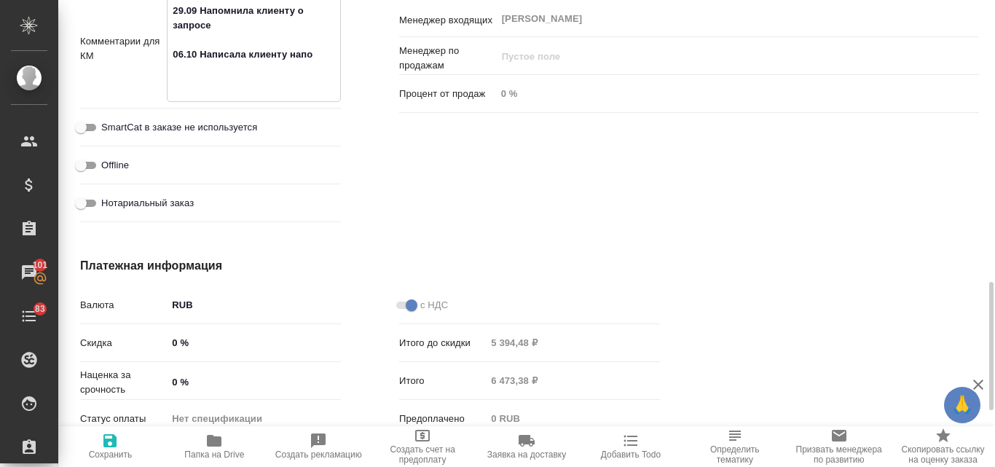
type textarea "x"
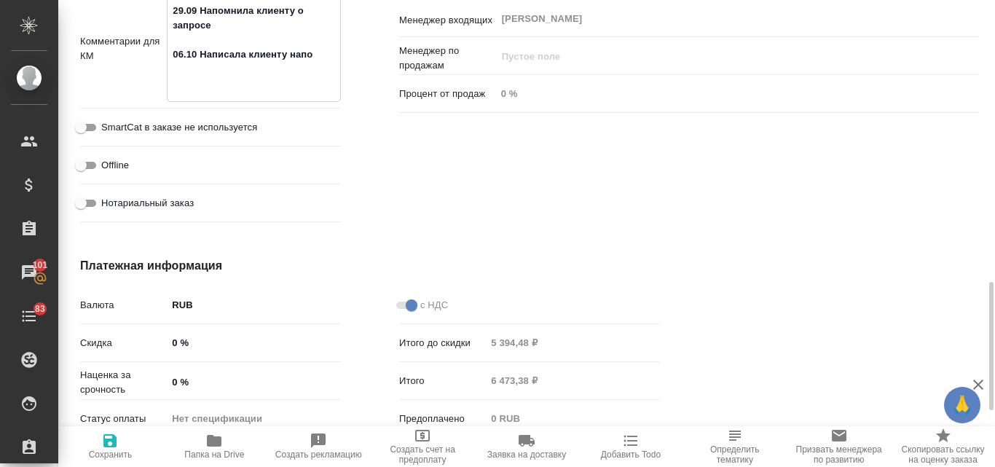
type textarea "29.09 Напомнила клиенту о запросе 06.10 Написала клиенту напом"
type textarea "x"
type textarea "29.09 Напомнила клиенту о запросе 06.10 Написала клиенту напоми"
type textarea "x"
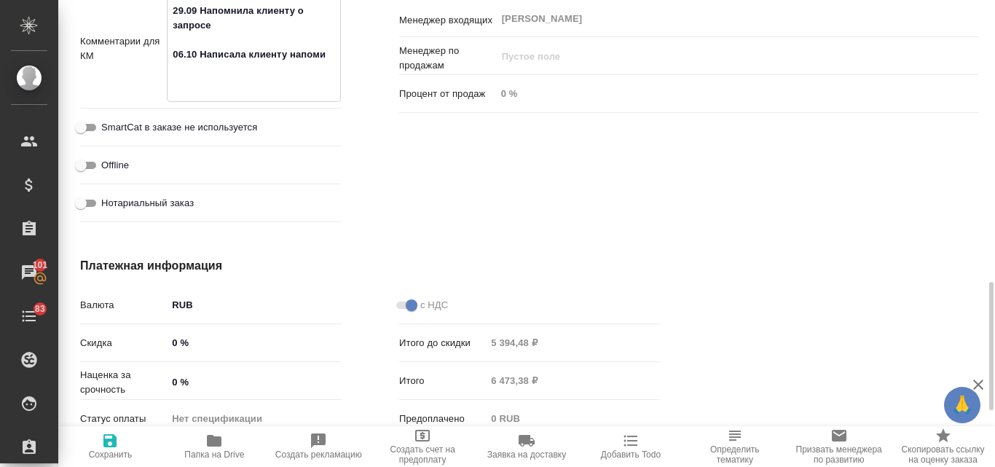
type textarea "x"
type textarea "29.09 Напомнила клиенту о запросе 06.10 Написала клиенту напомин"
type textarea "x"
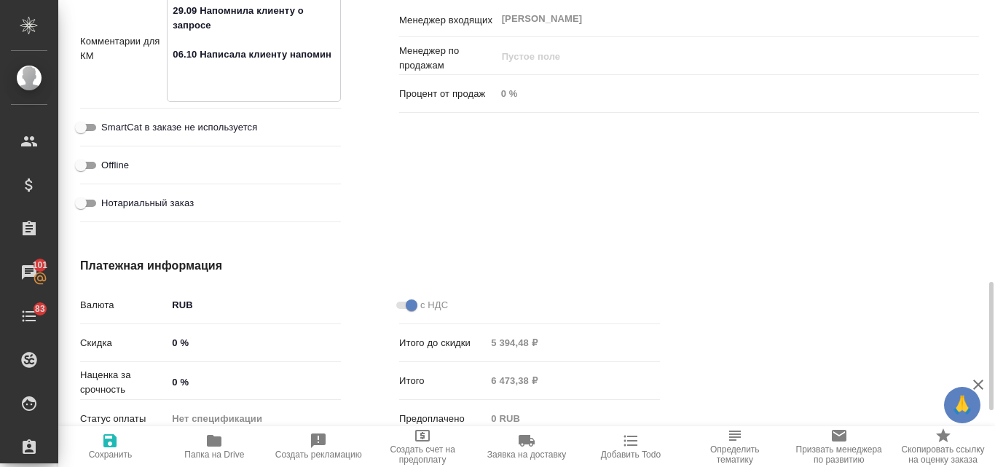
type textarea "29.09 Напомнила клиенту о запросе 06.10 Написала клиенту напомина"
type textarea "x"
type textarea "29.09 Напомнила клиенту о запросе 06.10 Написала клиенту напоминан"
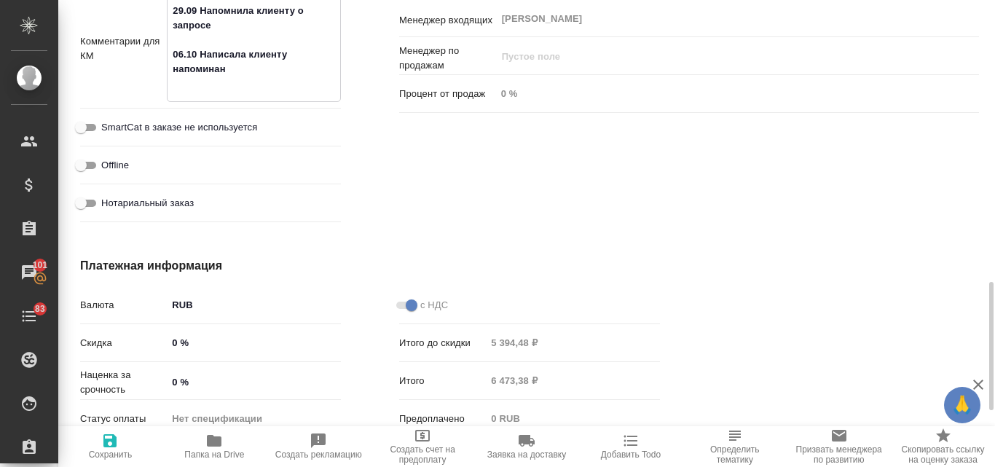
type textarea "x"
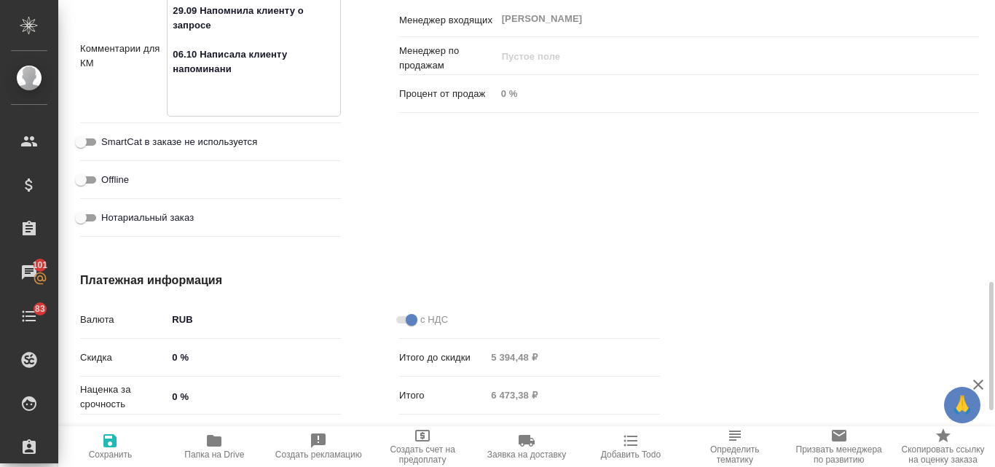
type textarea "29.09 Напомнила клиенту о запросе 06.10 Написала клиенту напоминание"
type textarea "x"
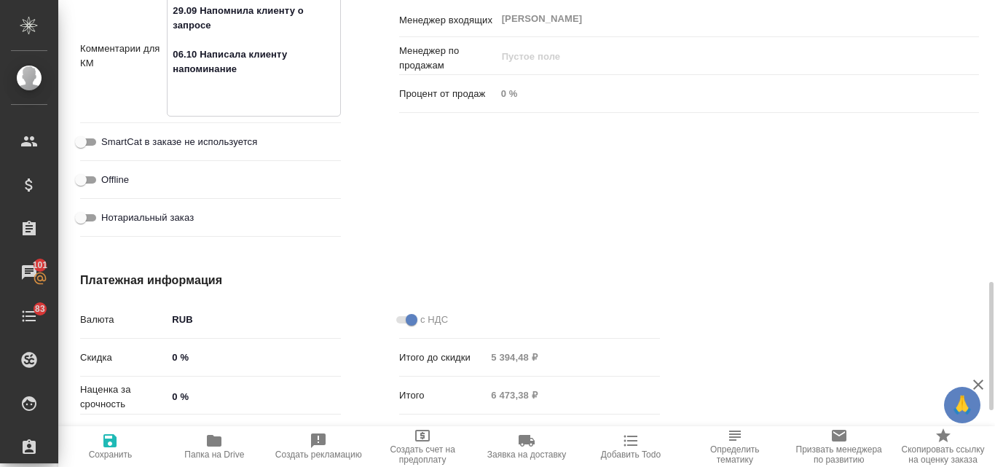
type textarea "x"
type textarea "29.09 Напомнила клиенту о запросе 06.10 Написала клиенту напоминание"
type textarea "x"
type textarea "29.09 Напомнила клиенту о запросе 06.10 Написала клиенту напоминание"
type textarea "x"
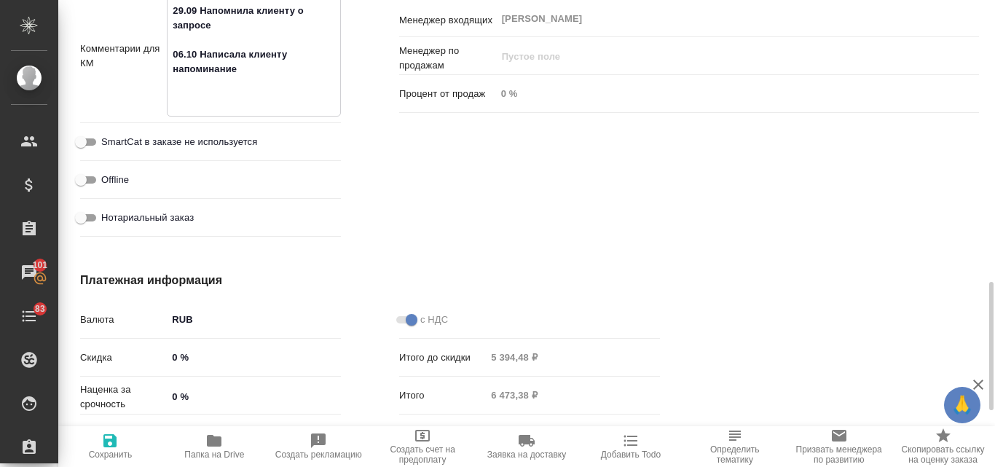
type textarea "x"
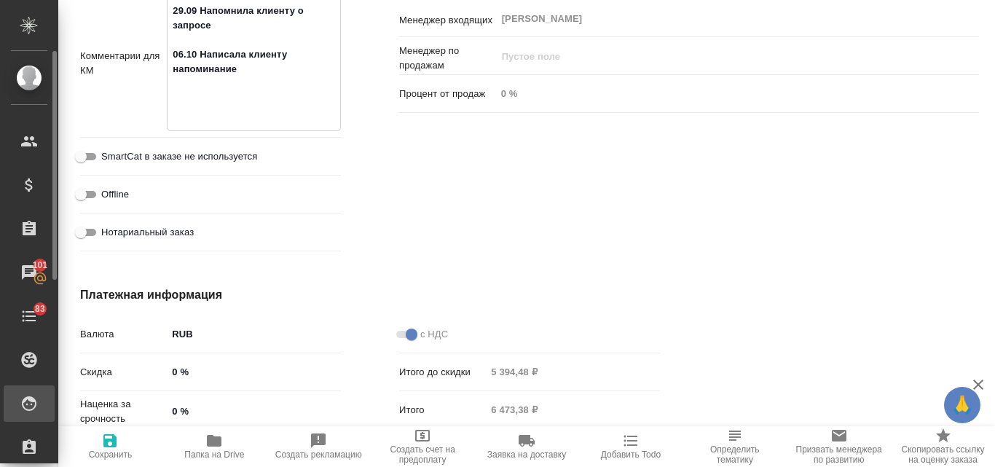
type textarea "x"
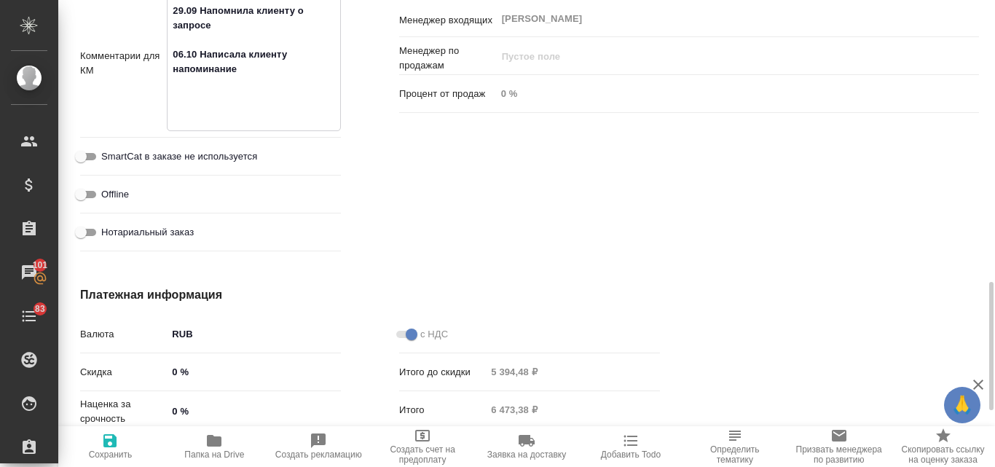
type textarea "x"
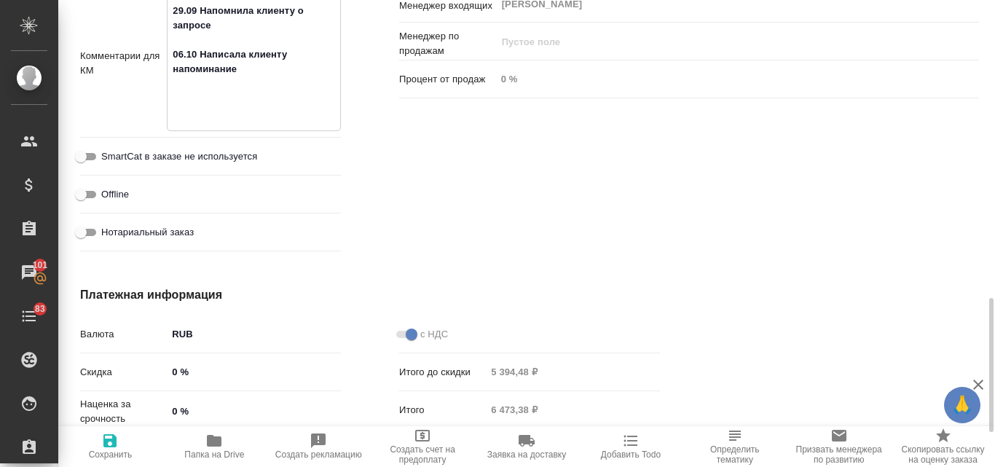
type textarea "29.09 Напомнила клиенту о запросе 06.10 Написала клиенту напоминание"
type textarea "x"
drag, startPoint x: 104, startPoint y: 447, endPoint x: 182, endPoint y: 307, distance: 160.1
click at [105, 449] on icon "button" at bounding box center [109, 440] width 17 height 17
type textarea "x"
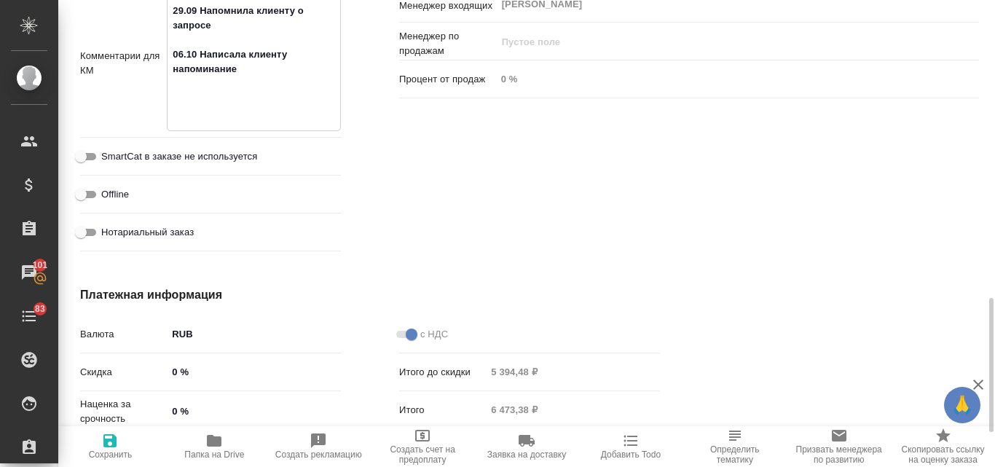
type textarea "x"
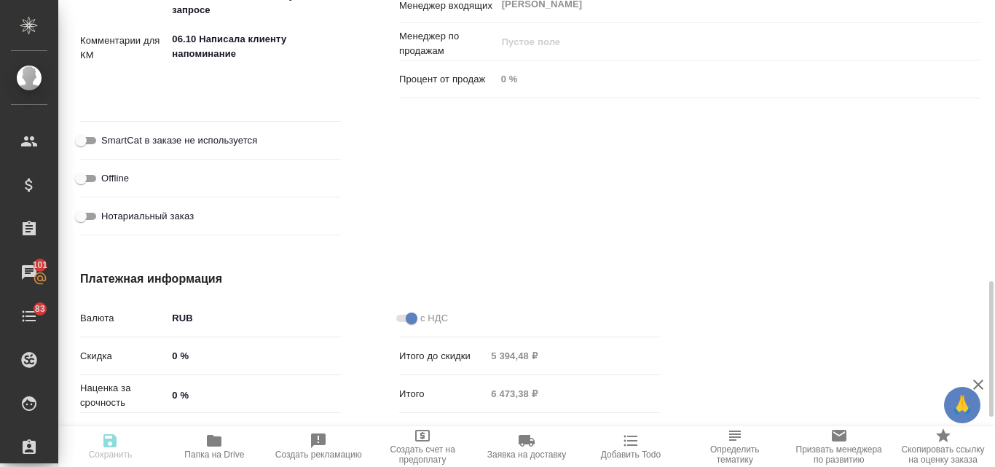
scroll to position [1019, 0]
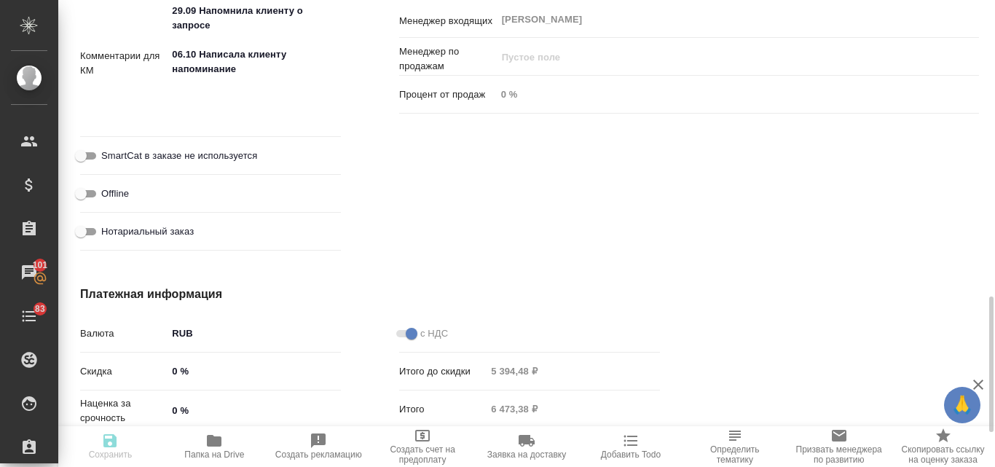
type textarea "x"
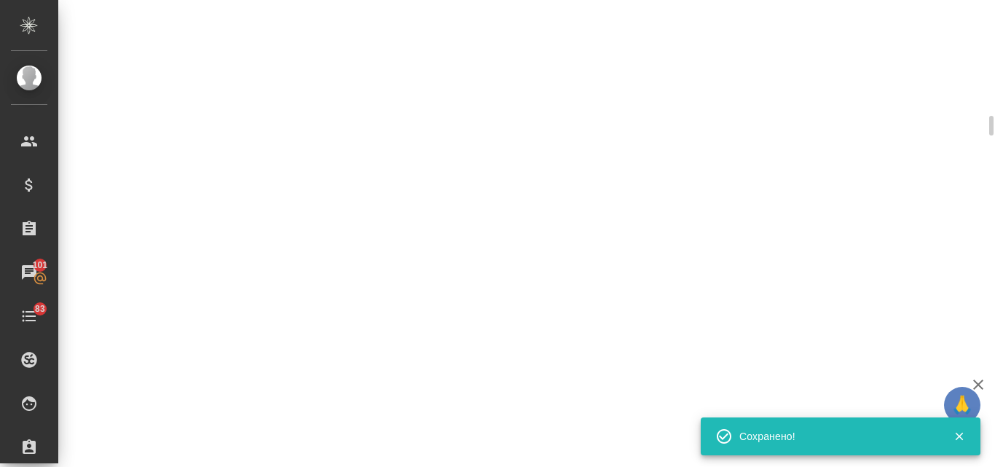
scroll to position [1007, 0]
select select "RU"
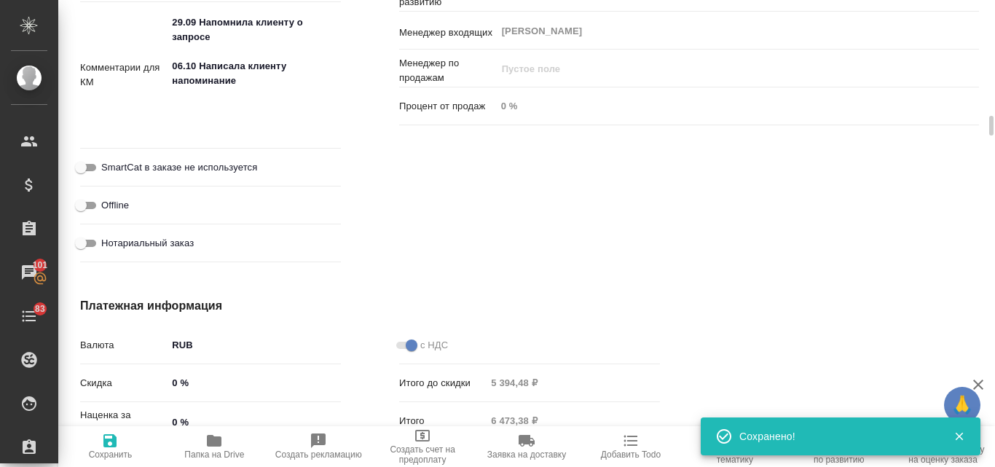
type textarea "x"
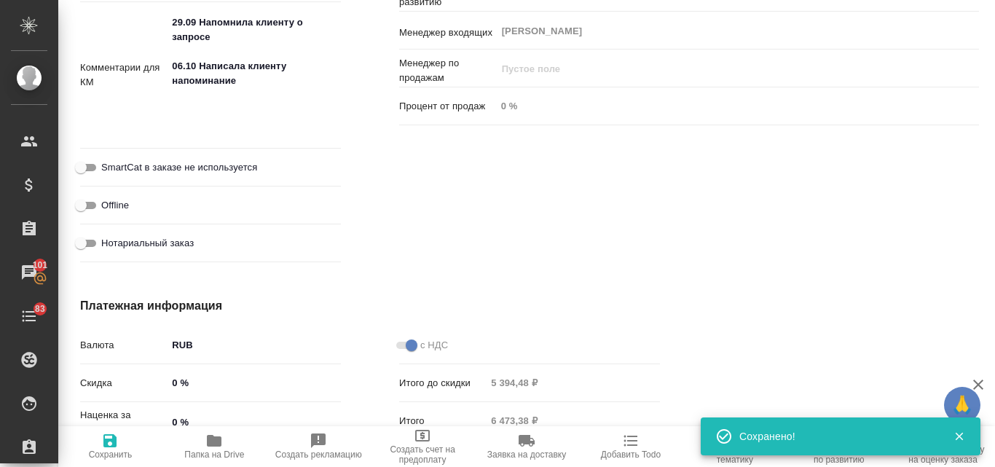
type textarea "x"
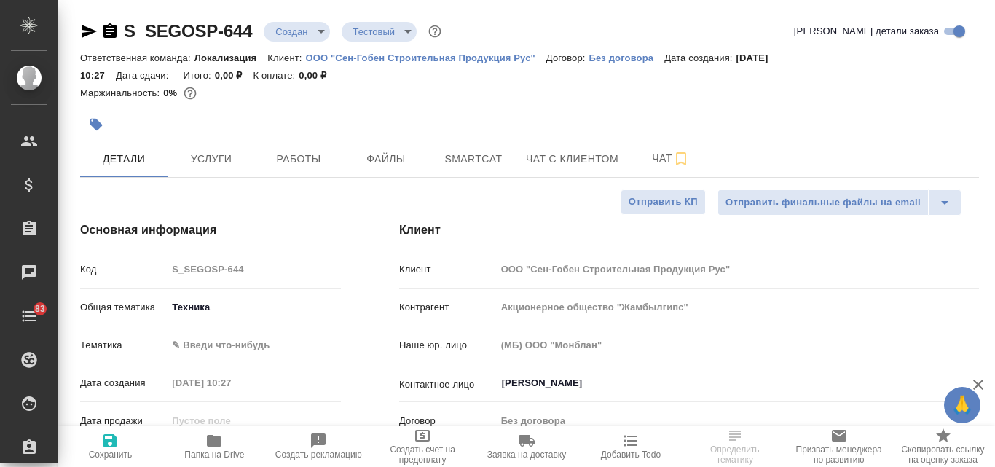
select select "RU"
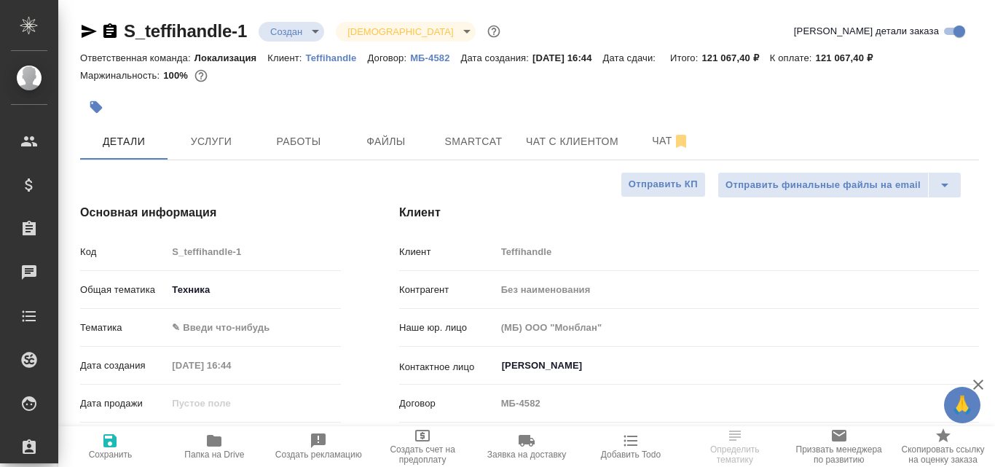
select select "RU"
type textarea "x"
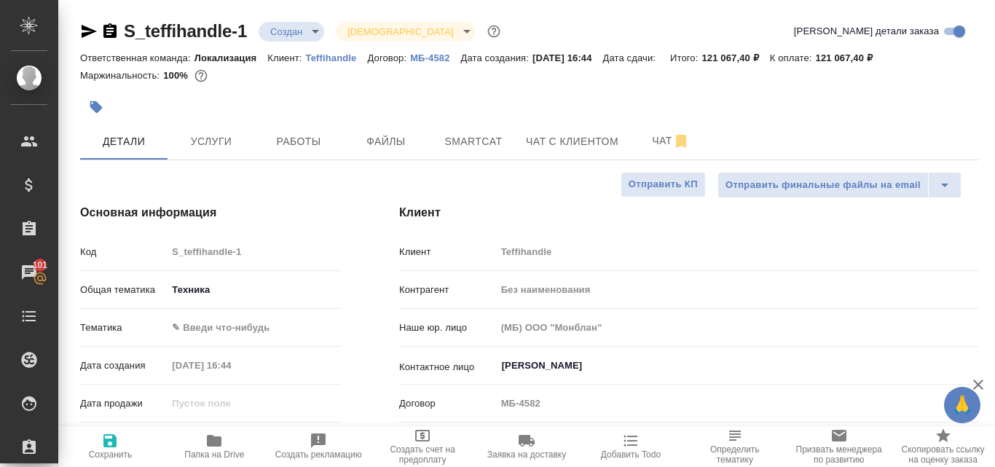
type textarea "x"
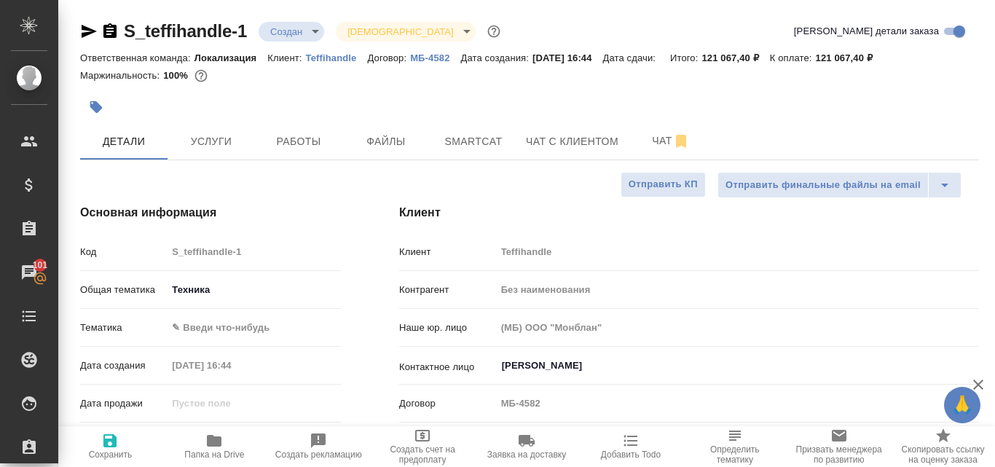
type textarea "x"
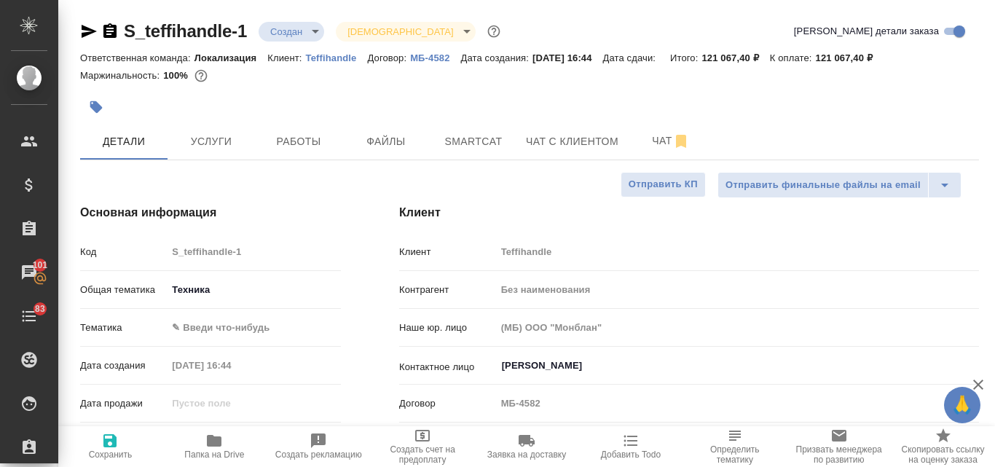
type textarea "x"
